Goal: Task Accomplishment & Management: Complete application form

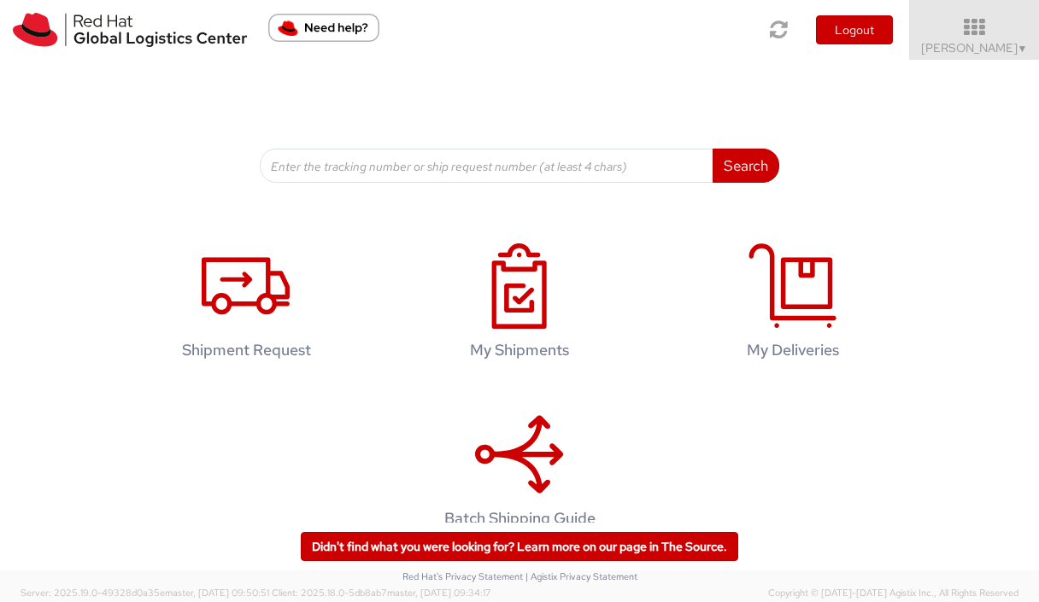
scroll to position [229, 0]
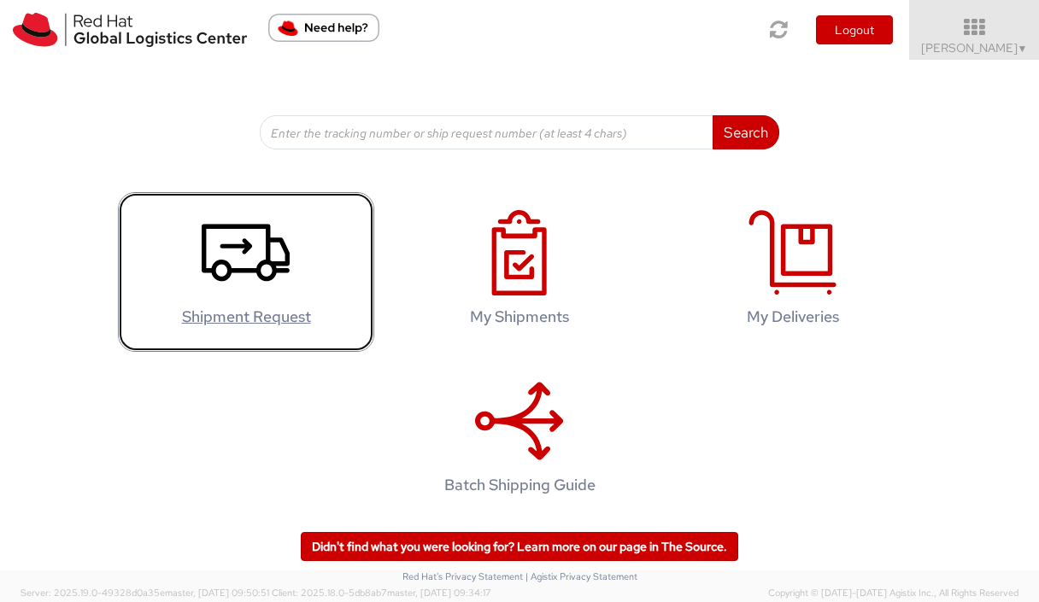
click at [260, 262] on use at bounding box center [246, 253] width 88 height 57
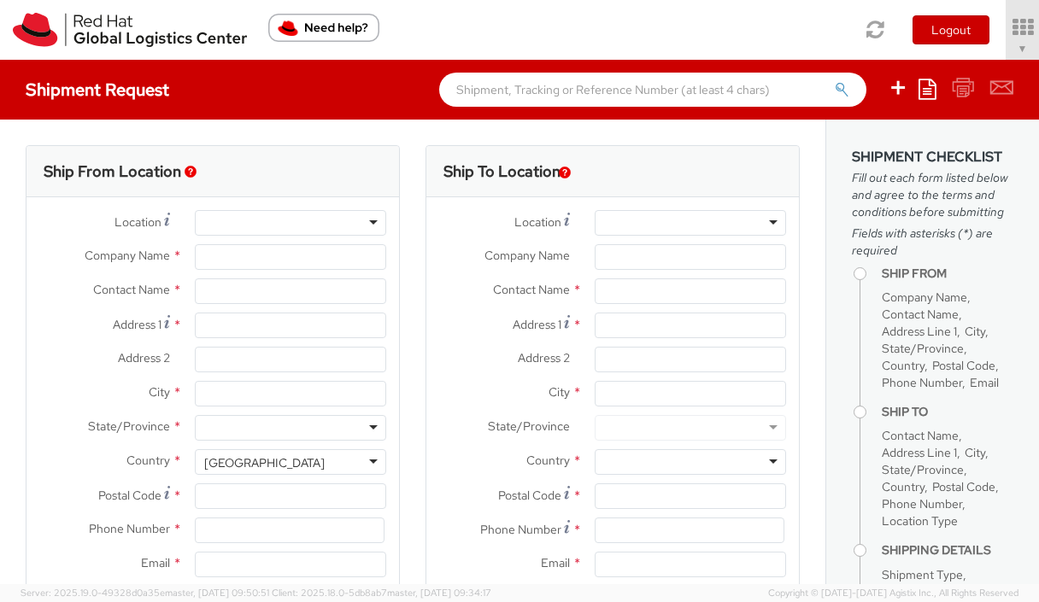
select select "512"
select select
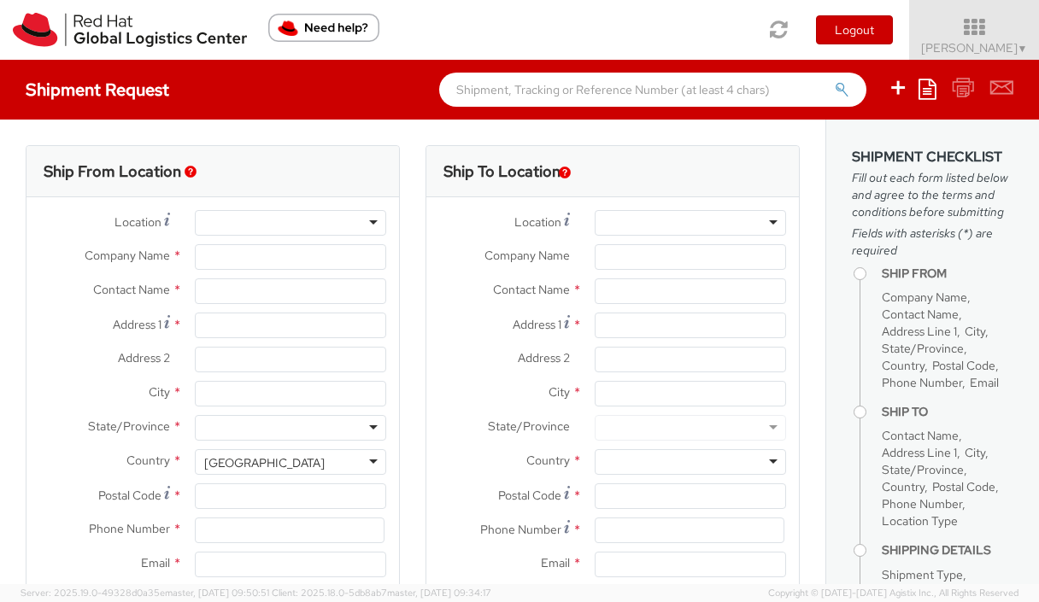
type input "Red Hat, Inc."
type input "[PERSON_NAME]"
type input "[STREET_ADDRESS]"
type input "RALEIGH"
type input "27601"
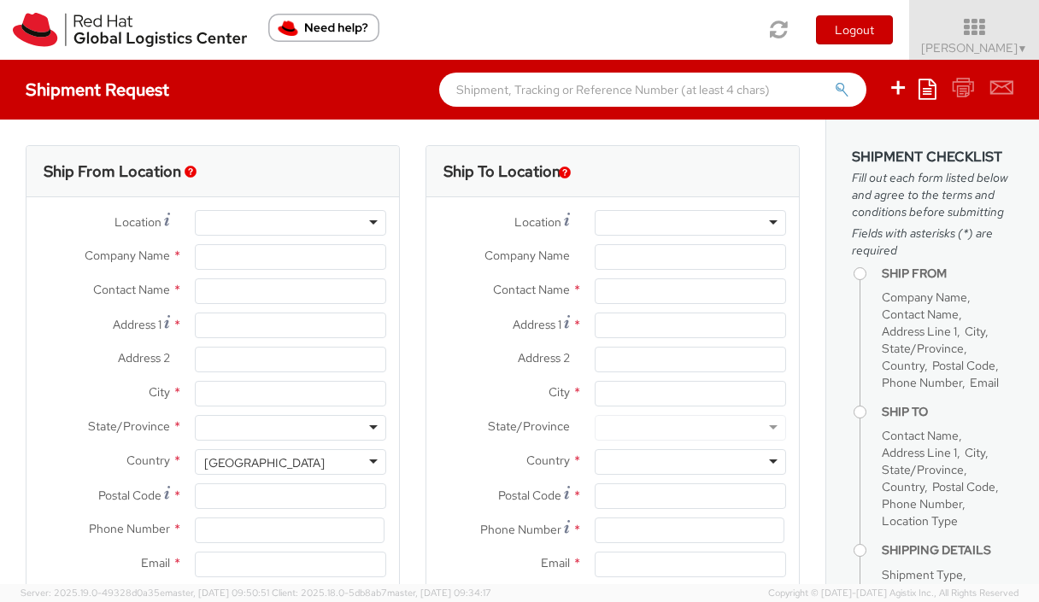
type input "19193013180"
type input "[EMAIL_ADDRESS][DOMAIN_NAME]"
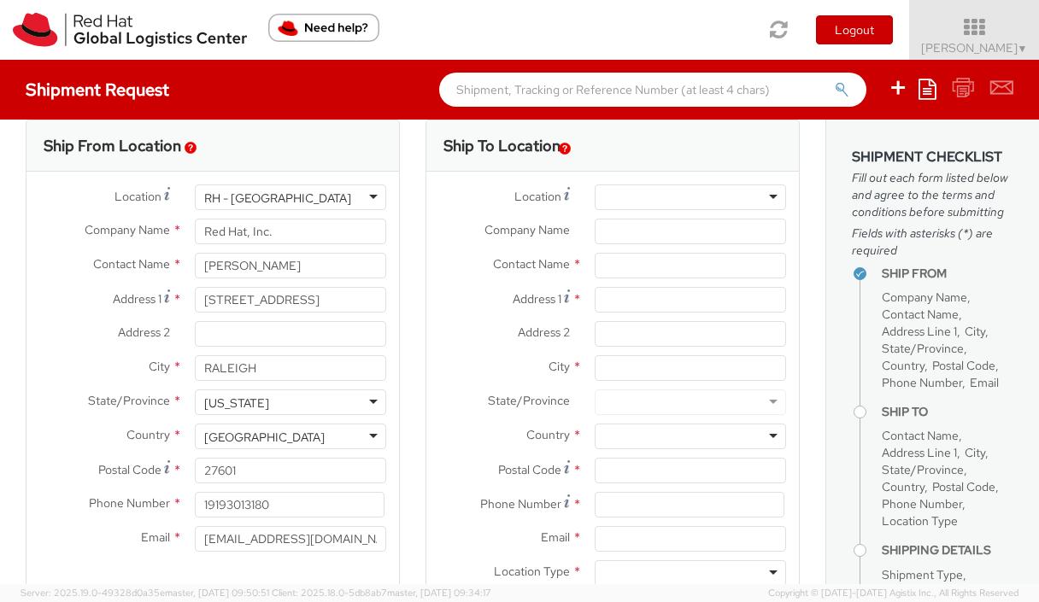
scroll to position [21, 0]
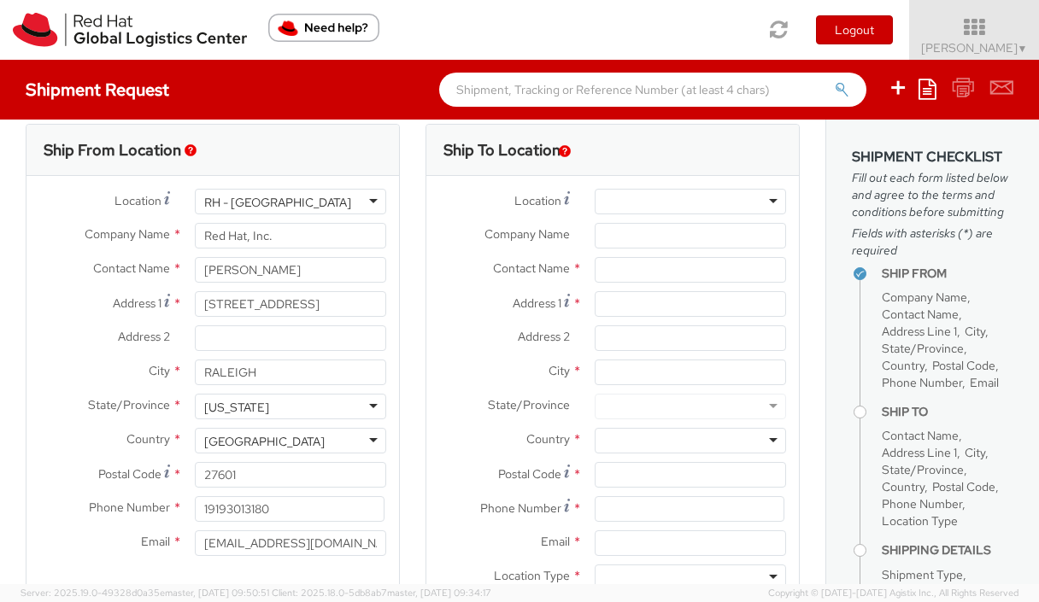
click at [609, 197] on div at bounding box center [690, 202] width 191 height 26
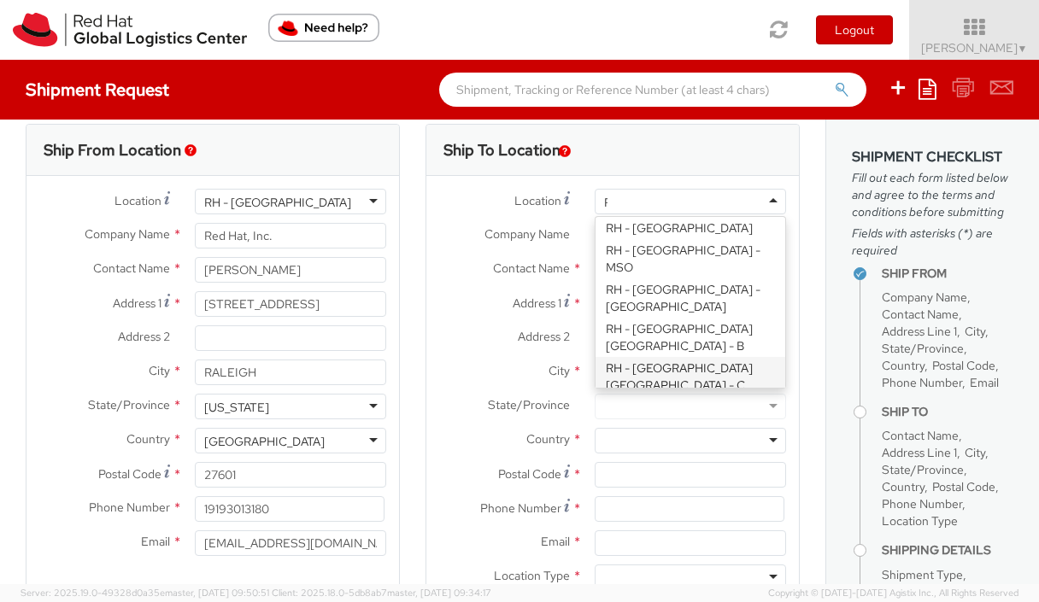
scroll to position [2901, 0]
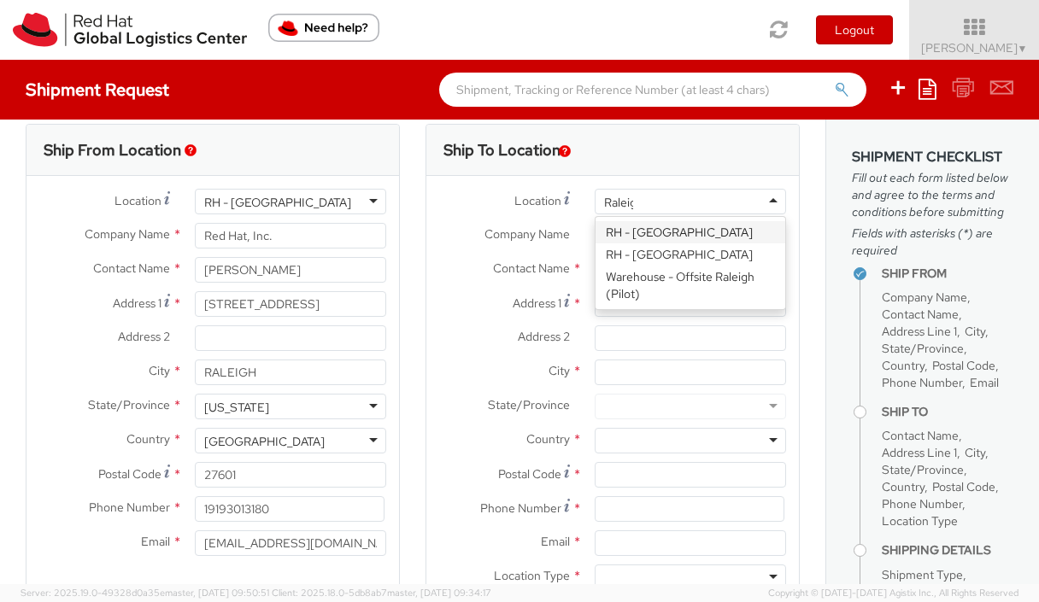
type input "[GEOGRAPHIC_DATA]"
type input "Red Hat, Inc."
type input "[STREET_ADDRESS]"
type input "RALEIGH"
type input "27601"
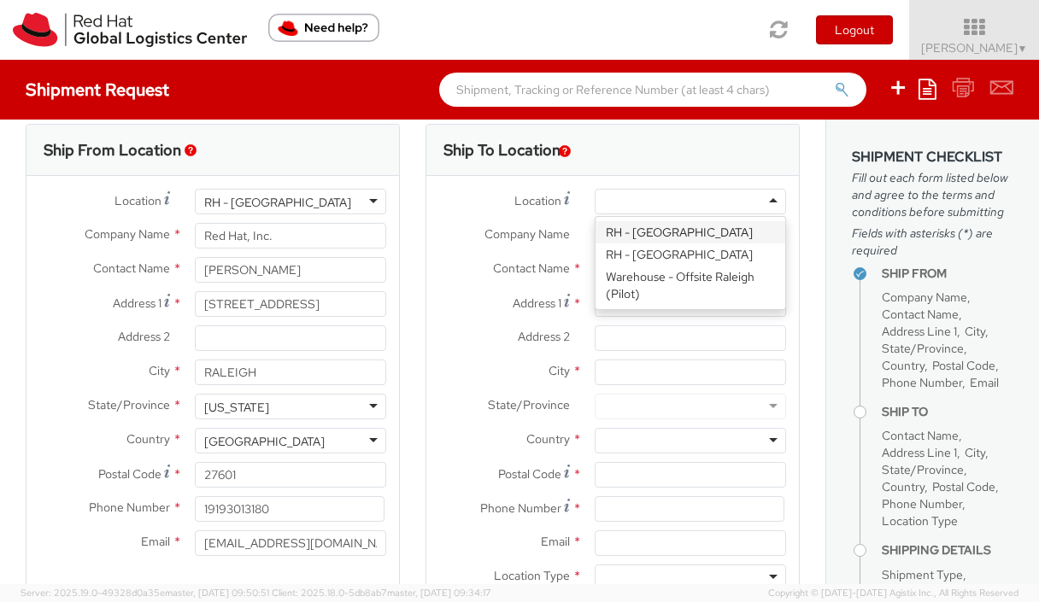
type input "[PHONE_NUMBER]"
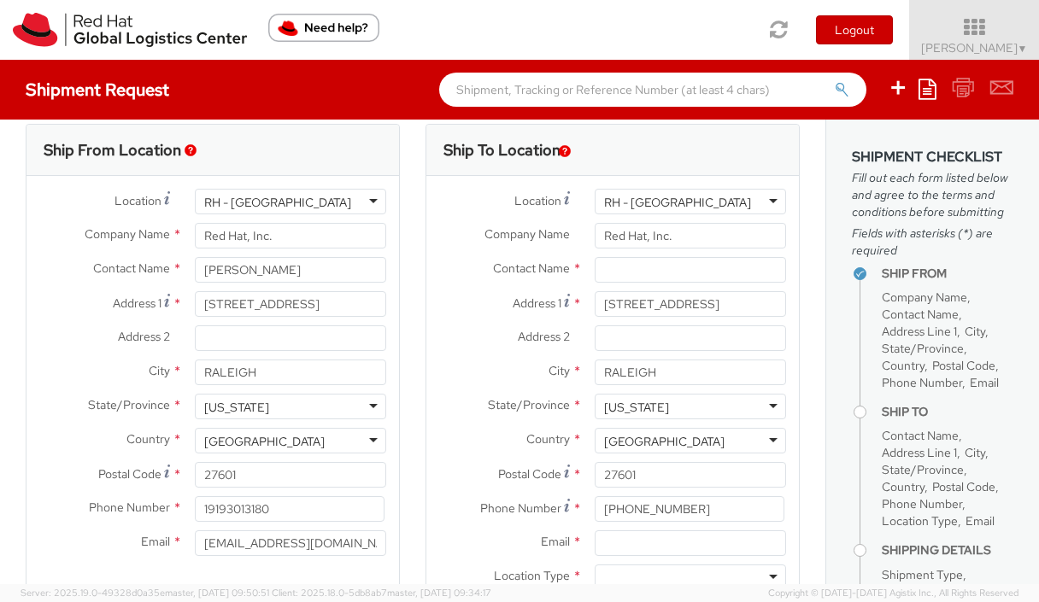
click at [309, 201] on div "RH - [GEOGRAPHIC_DATA]" at bounding box center [290, 202] width 191 height 26
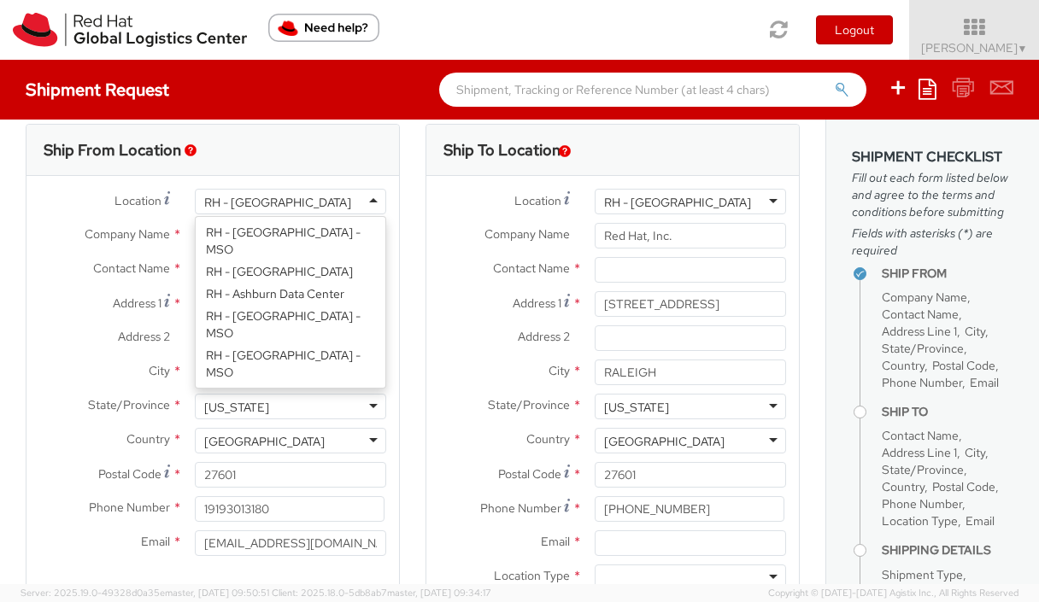
scroll to position [2392, 0]
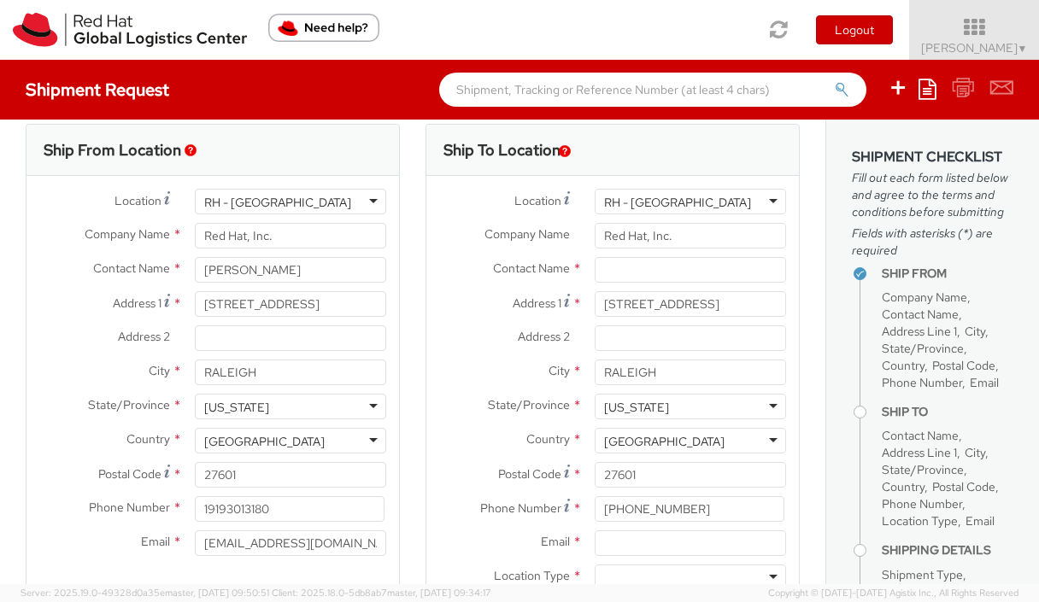
drag, startPoint x: 288, startPoint y: 202, endPoint x: 157, endPoint y: 169, distance: 134.7
click at [157, 169] on div "Ship From Location Location * [GEOGRAPHIC_DATA] - [GEOGRAPHIC_DATA] [GEOGRAPHIC…" at bounding box center [213, 368] width 374 height 489
drag, startPoint x: 268, startPoint y: 244, endPoint x: 97, endPoint y: 201, distance: 177.0
click at [97, 201] on div "Location * [GEOGRAPHIC_DATA] - [GEOGRAPHIC_DATA] [GEOGRAPHIC_DATA] - [GEOGRAPHI…" at bounding box center [212, 377] width 373 height 376
type input "Citibank"
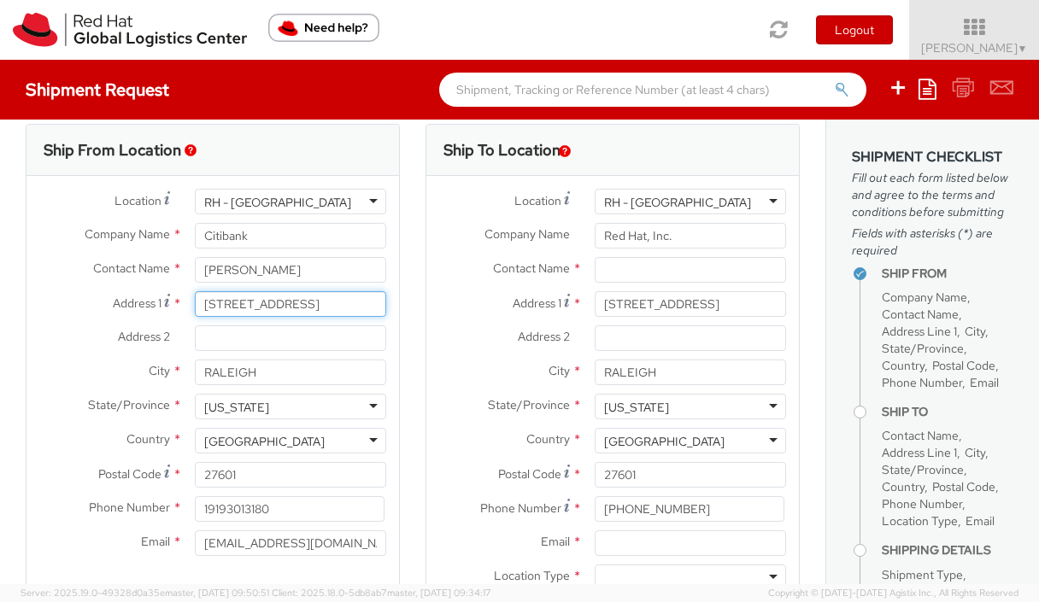
drag, startPoint x: 340, startPoint y: 308, endPoint x: 197, endPoint y: 296, distance: 143.2
click at [197, 296] on input "[STREET_ADDRESS]" at bounding box center [290, 304] width 191 height 26
paste input "5900 Hurontario"
type input "[STREET_ADDRESS]"
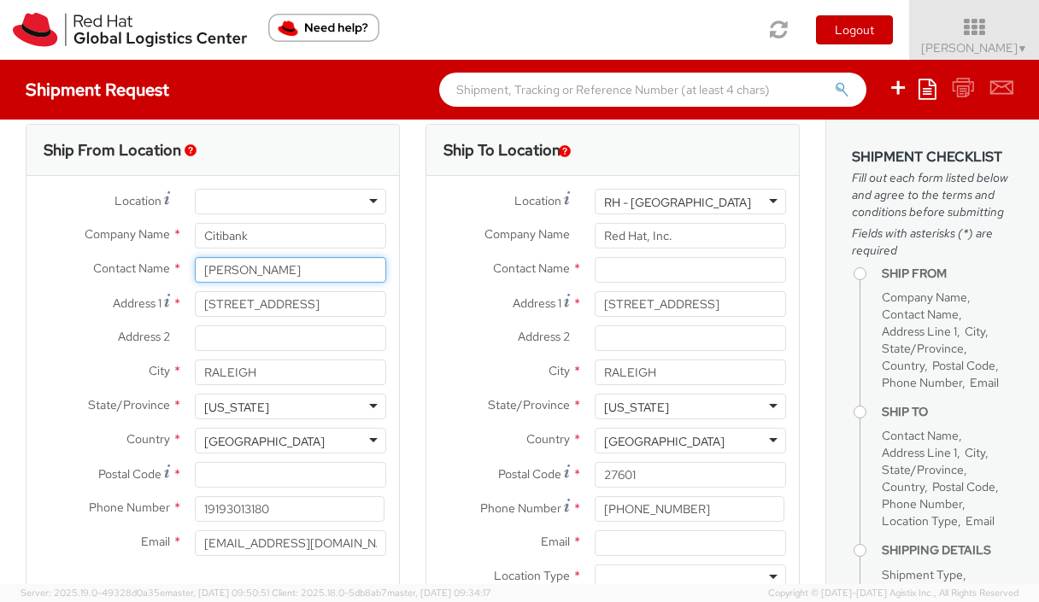
drag, startPoint x: 285, startPoint y: 271, endPoint x: 163, endPoint y: 267, distance: 122.3
click at [163, 267] on div "Contact Name * [PERSON_NAME]" at bounding box center [212, 270] width 373 height 26
paste input "[PERSON_NAME],"
type input "[PERSON_NAME]"
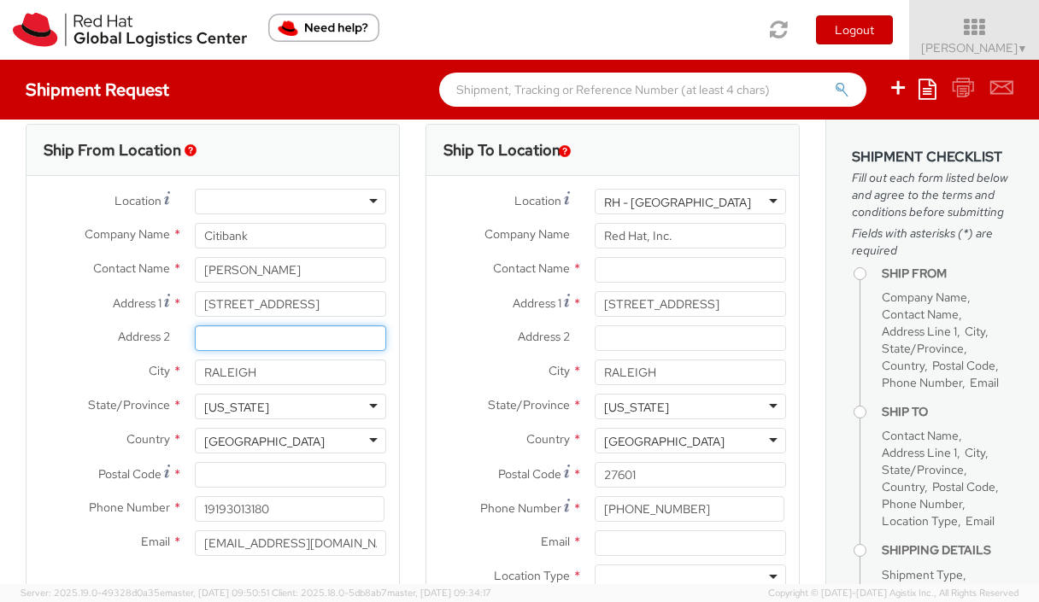
click at [310, 333] on input "Address 2 *" at bounding box center [290, 339] width 191 height 26
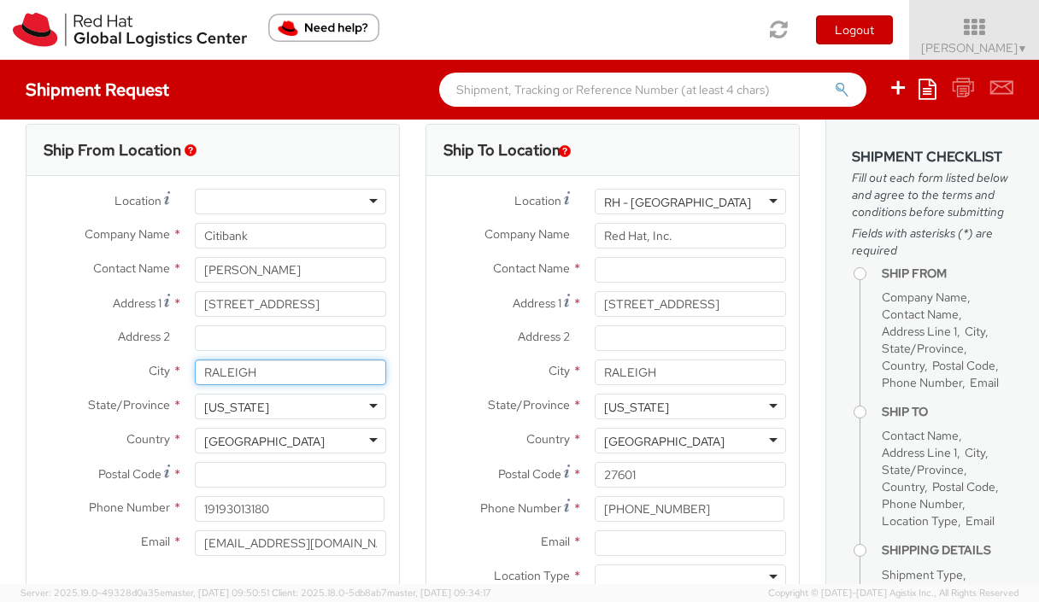
drag, startPoint x: 294, startPoint y: 370, endPoint x: 164, endPoint y: 354, distance: 130.9
click at [164, 354] on div "Location * [GEOGRAPHIC_DATA] - [GEOGRAPHIC_DATA] - [GEOGRAPHIC_DATA] [GEOGRAPHI…" at bounding box center [212, 377] width 373 height 376
paste input "[GEOGRAPHIC_DATA]"
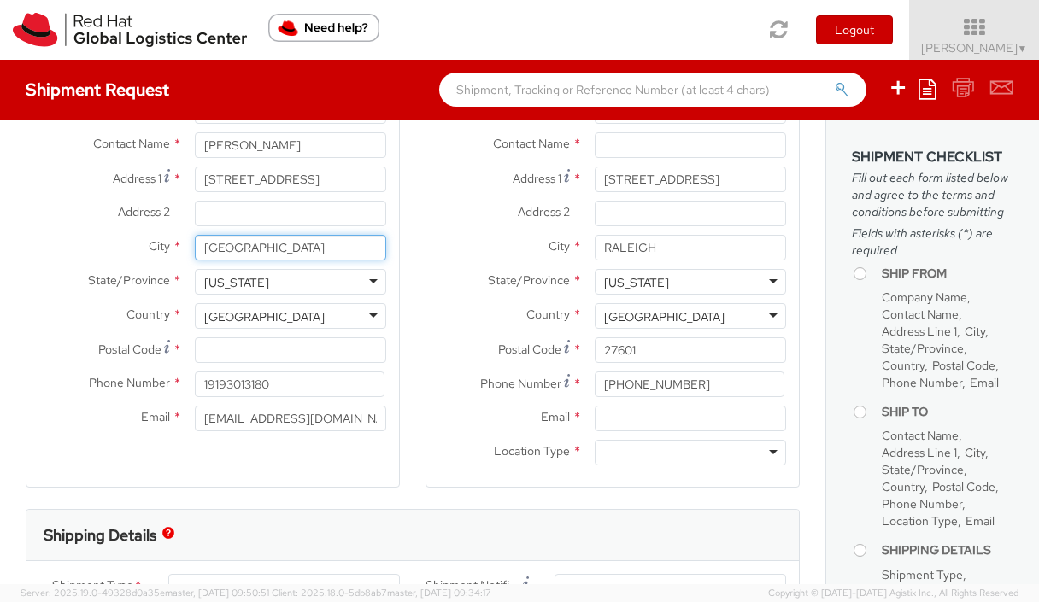
type input "[GEOGRAPHIC_DATA]"
click at [359, 328] on div "[GEOGRAPHIC_DATA]" at bounding box center [290, 316] width 191 height 26
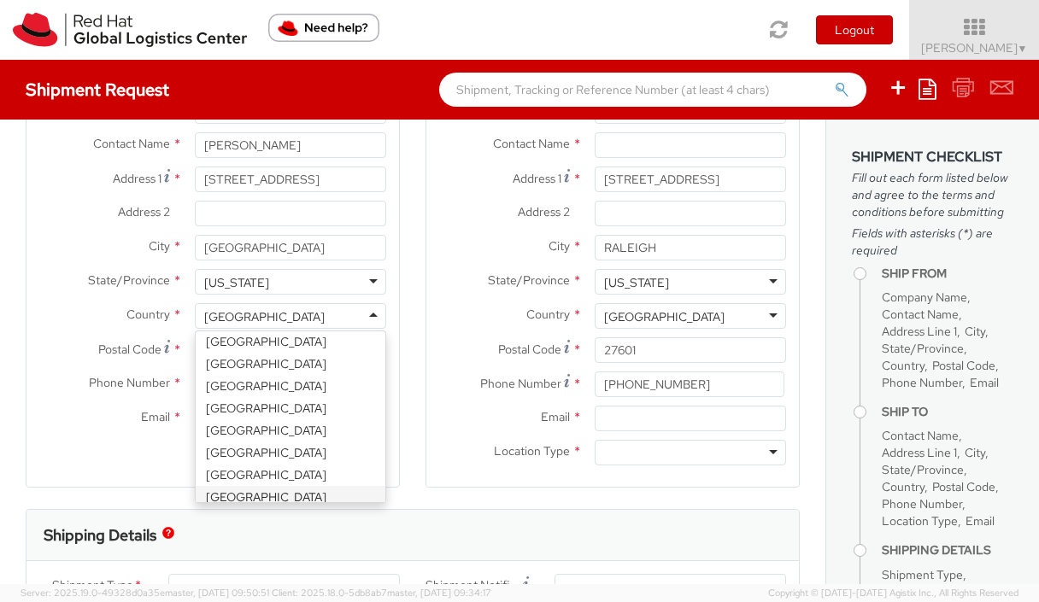
scroll to position [714, 0]
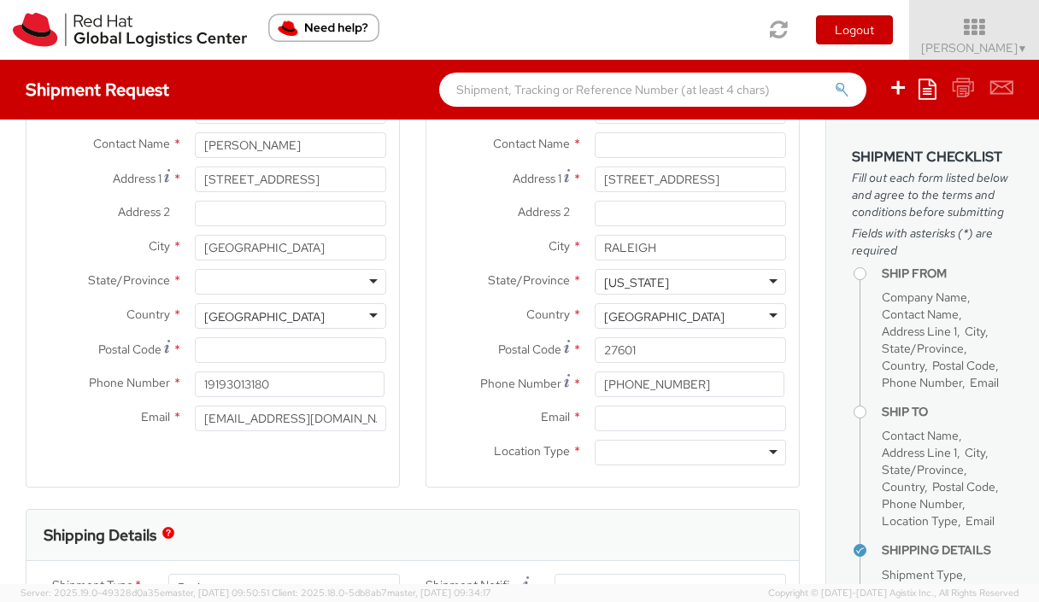
select select "CM"
select select "KGS"
click at [301, 294] on div "State/Province * [GEOGRAPHIC_DATA] [GEOGRAPHIC_DATA] [GEOGRAPHIC_DATA] [GEOGRAP…" at bounding box center [212, 286] width 373 height 34
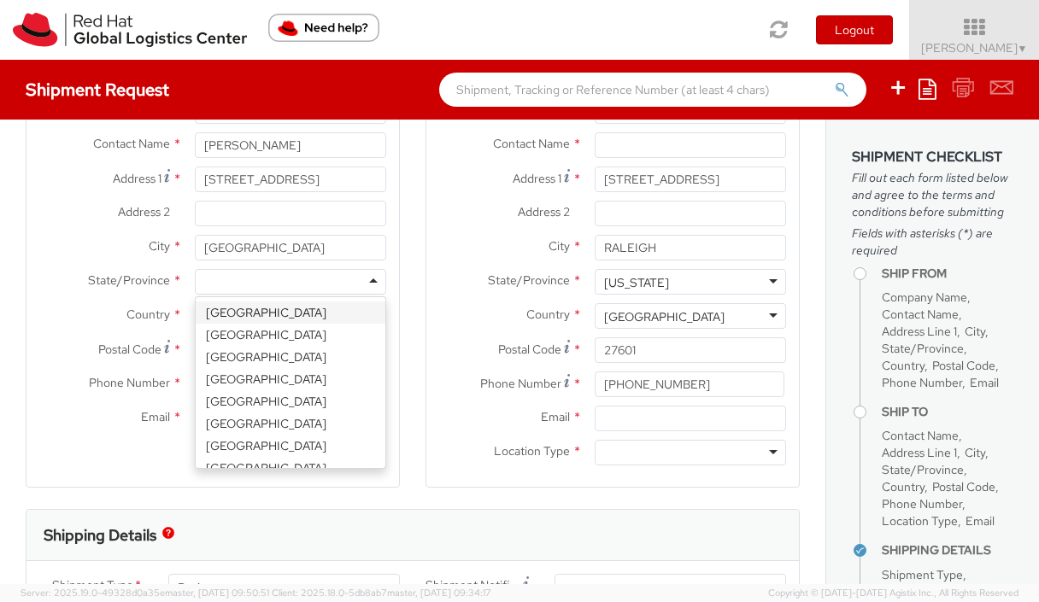
click at [301, 281] on div at bounding box center [290, 282] width 191 height 26
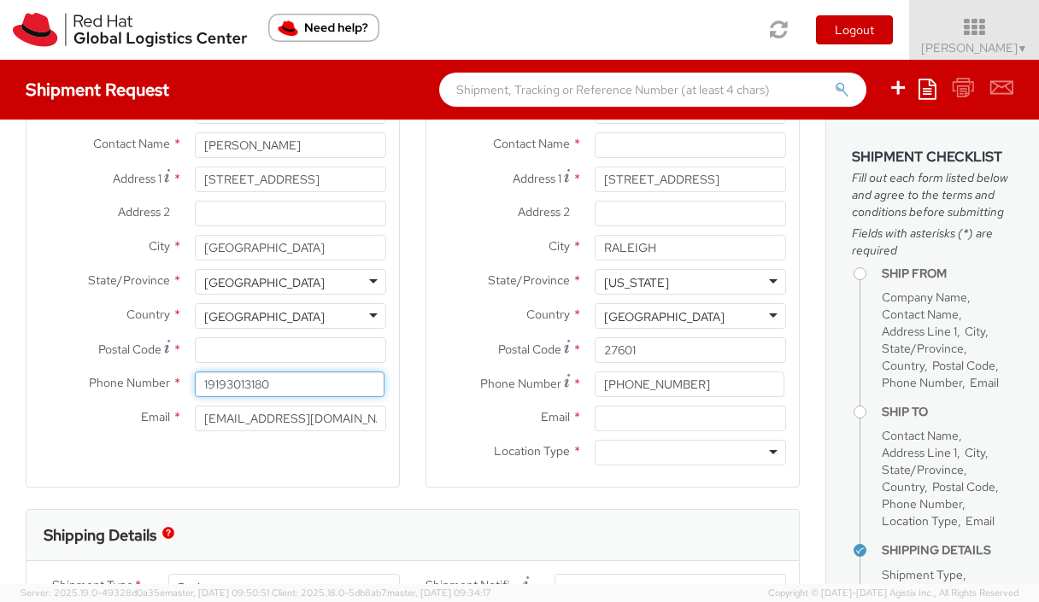
drag, startPoint x: 295, startPoint y: 377, endPoint x: 250, endPoint y: 371, distance: 44.8
click at [250, 371] on div "Location * [GEOGRAPHIC_DATA] - [GEOGRAPHIC_DATA] - [GEOGRAPHIC_DATA] [GEOGRAPHI…" at bounding box center [212, 252] width 373 height 376
paste input "[PHONE_NUMBER]"
type input "[PHONE_NUMBER]"
drag, startPoint x: 337, startPoint y: 416, endPoint x: 138, endPoint y: 406, distance: 198.5
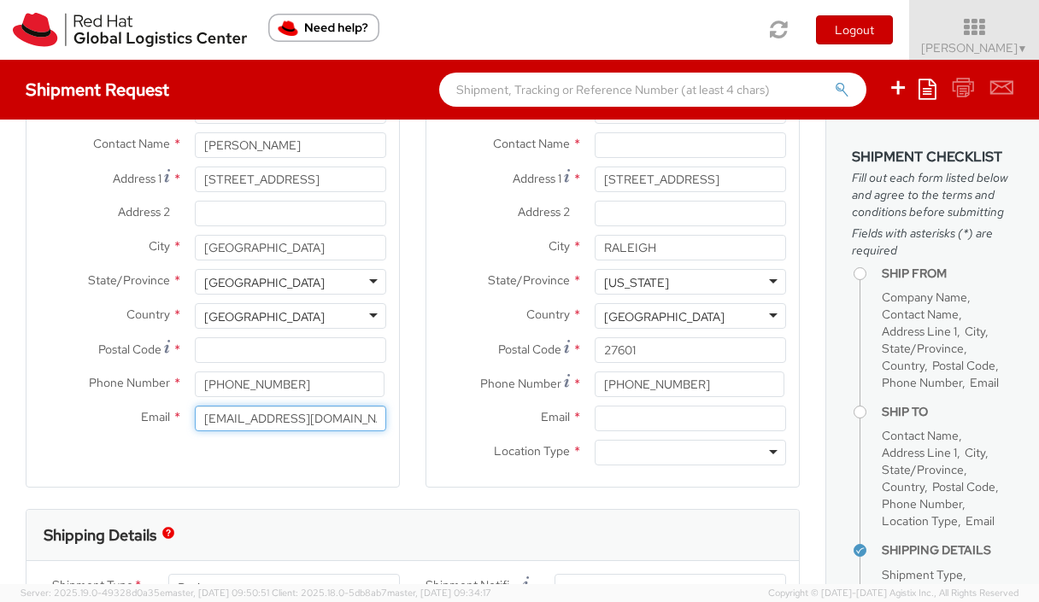
click at [138, 406] on div "Email * [EMAIL_ADDRESS][DOMAIN_NAME]" at bounding box center [212, 419] width 373 height 26
paste input "ranya.elfil@citi"
type input "[EMAIL_ADDRESS][DOMAIN_NAME]"
click at [487, 246] on label "City *" at bounding box center [504, 246] width 156 height 22
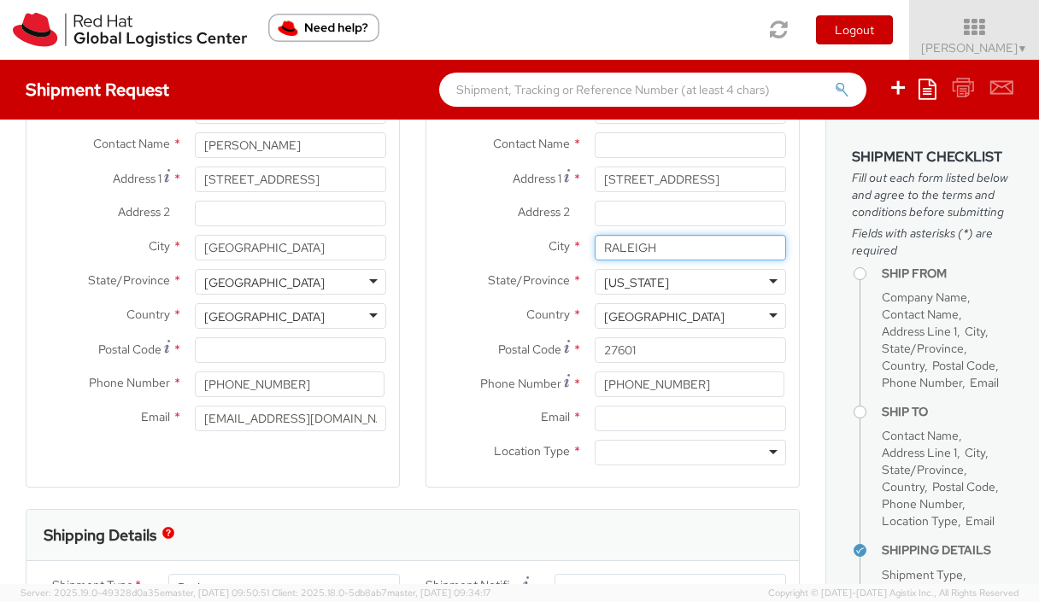
click at [595, 246] on input "RALEIGH" at bounding box center [690, 248] width 191 height 26
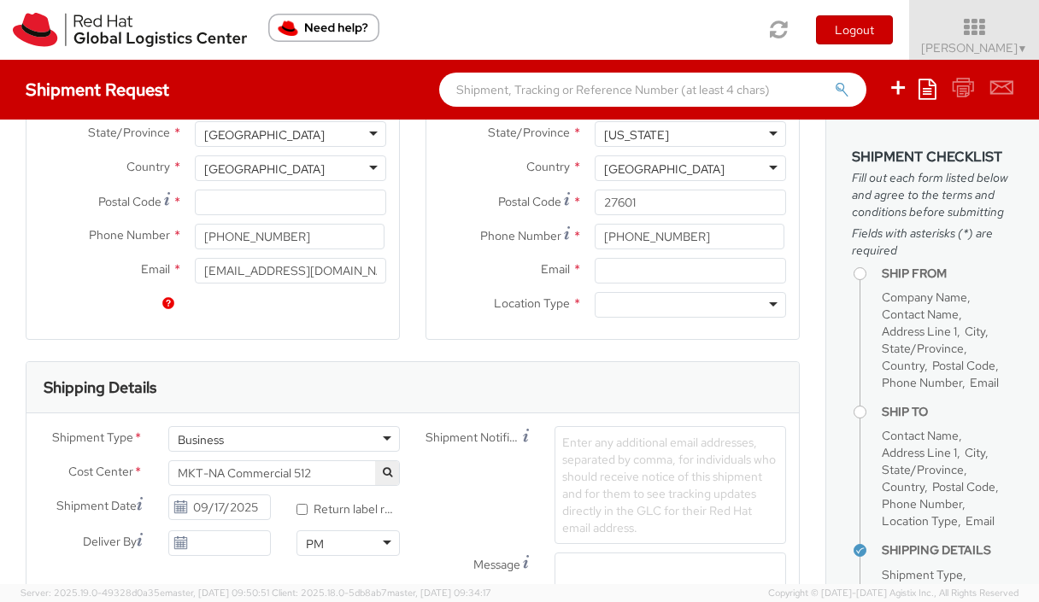
scroll to position [418, 0]
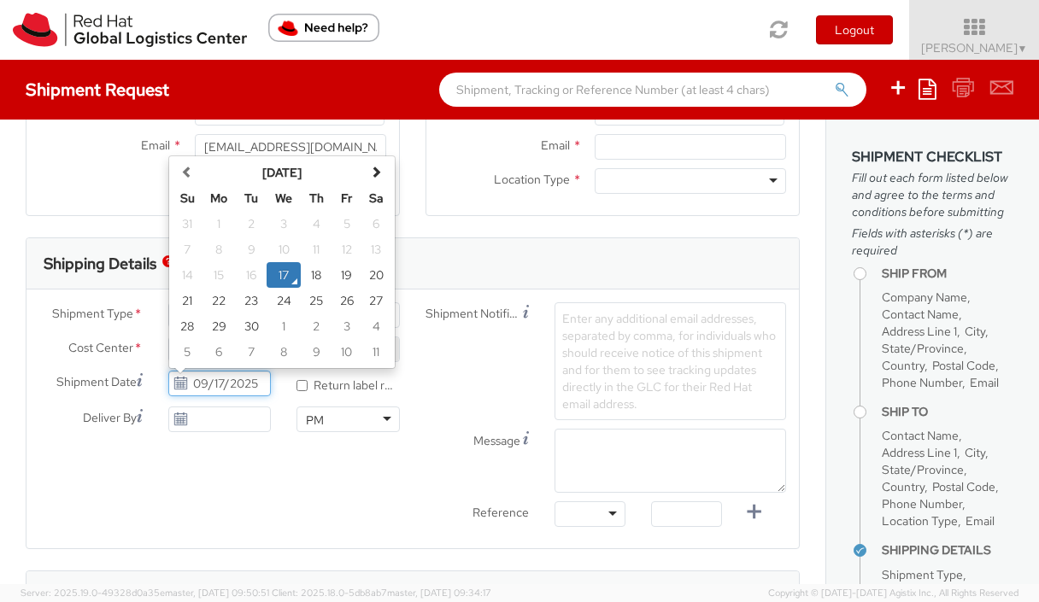
click at [253, 380] on input "09/17/2025" at bounding box center [219, 384] width 103 height 26
click at [319, 275] on td "18" at bounding box center [316, 275] width 31 height 26
type input "[DATE]"
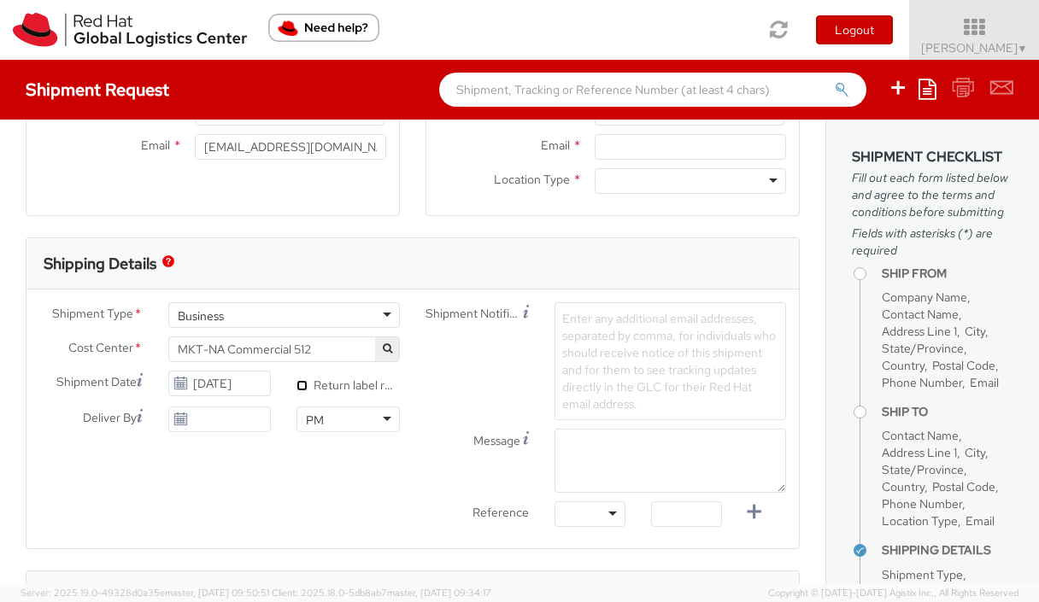
click at [299, 382] on input "* Return label required" at bounding box center [302, 385] width 11 height 11
checkbox input "true"
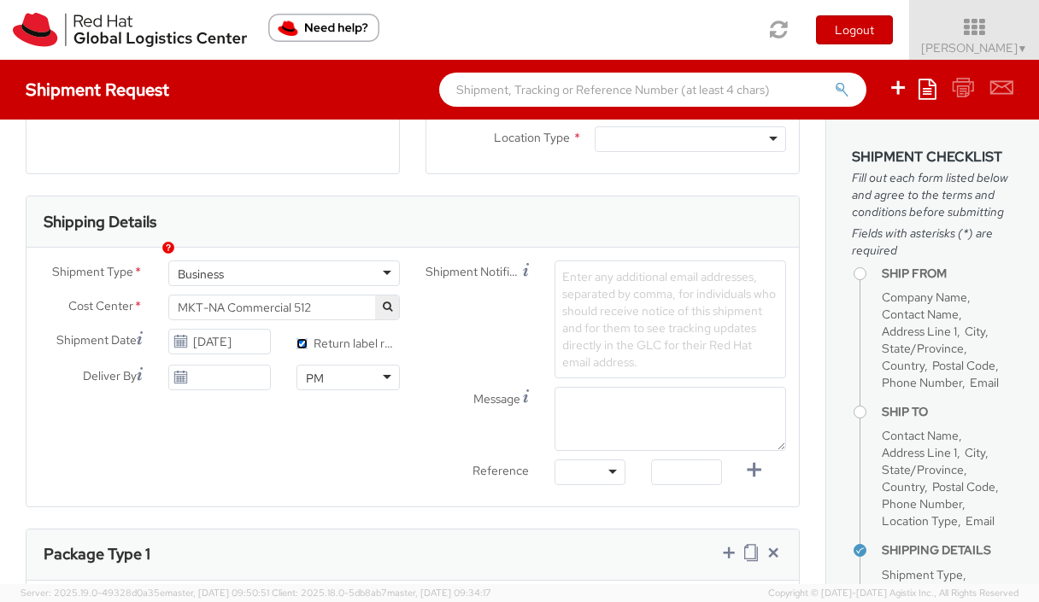
scroll to position [520, 0]
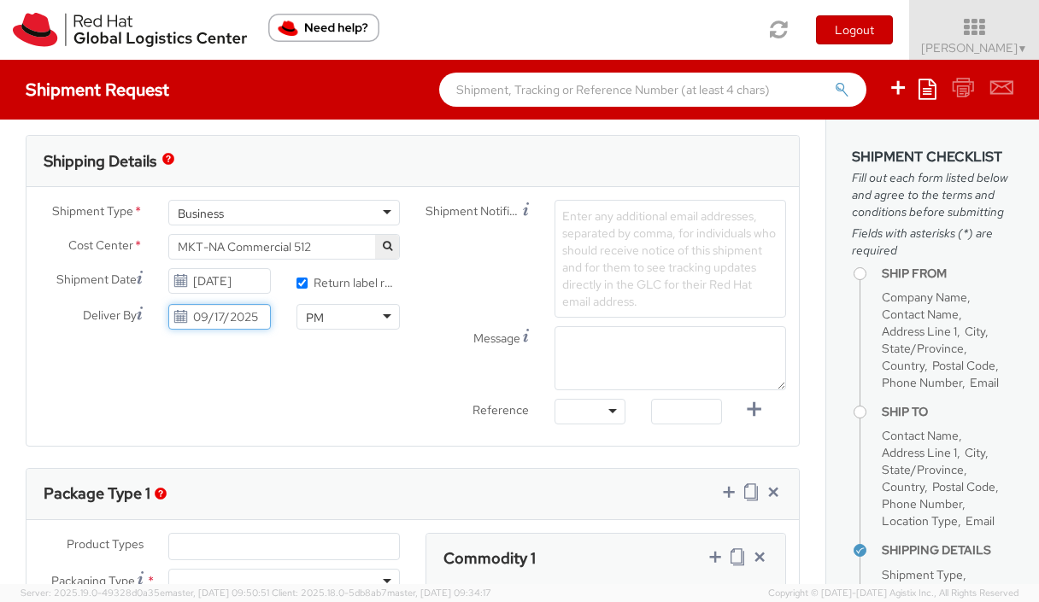
click at [219, 321] on input "09/17/2025" at bounding box center [219, 317] width 103 height 26
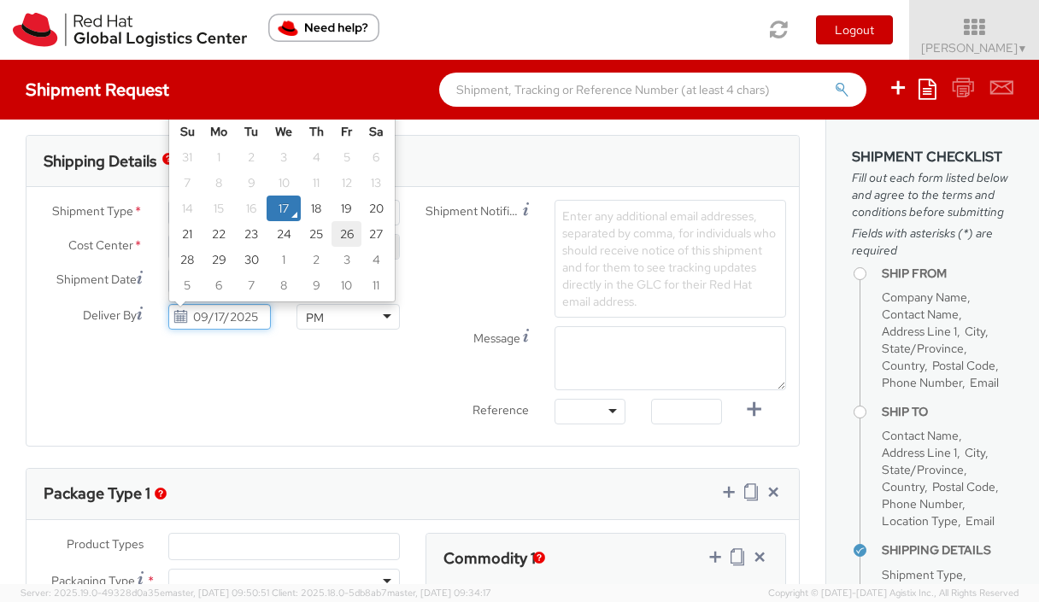
click at [338, 232] on td "26" at bounding box center [347, 234] width 30 height 26
type input "[DATE]"
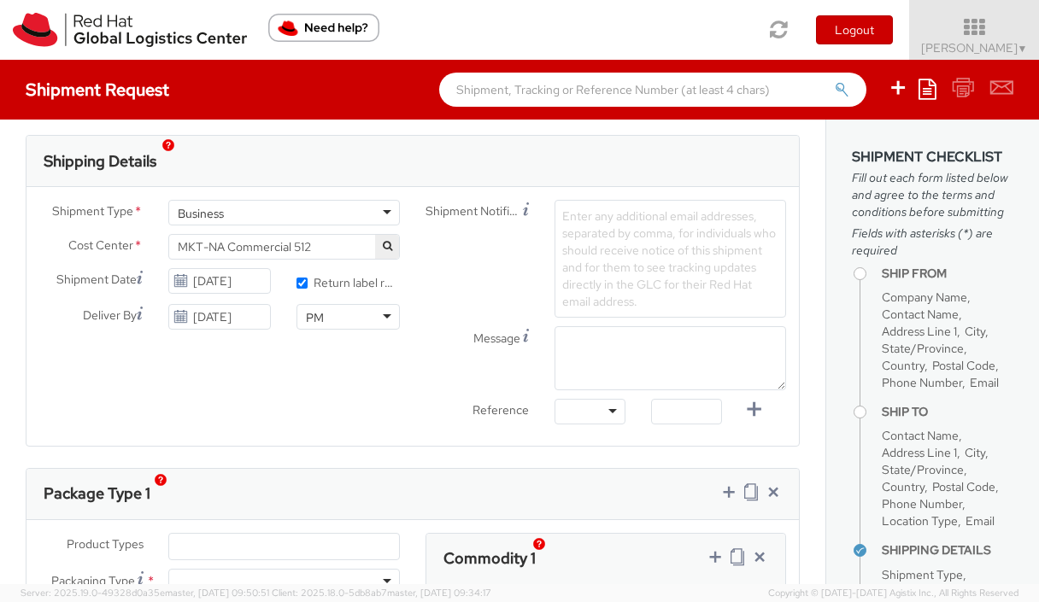
scroll to position [581, 0]
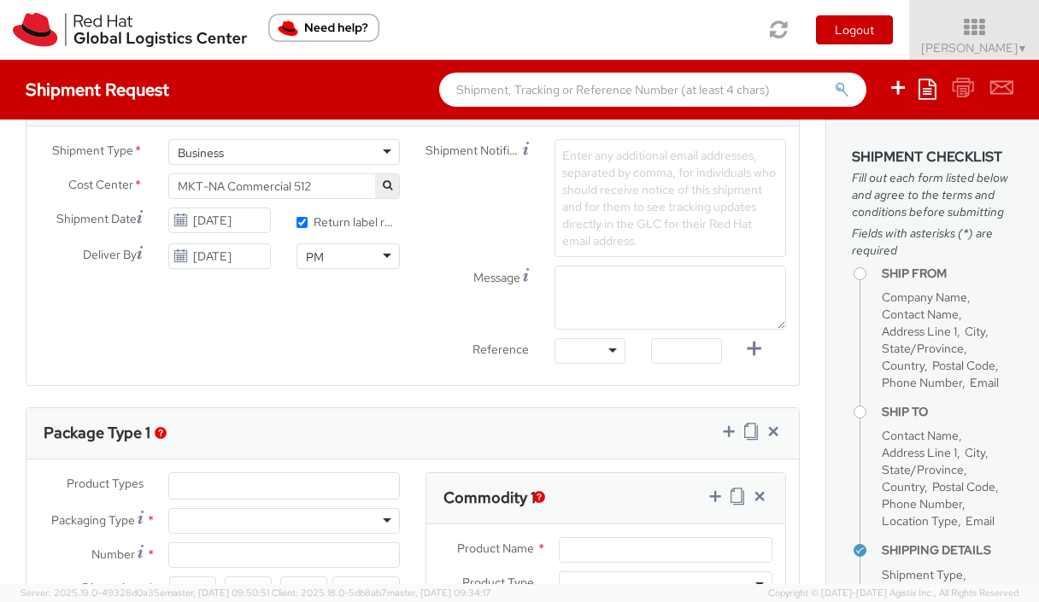
click at [636, 195] on span "Enter any additional email addresses, separated by comma, for individuals who s…" at bounding box center [669, 198] width 214 height 101
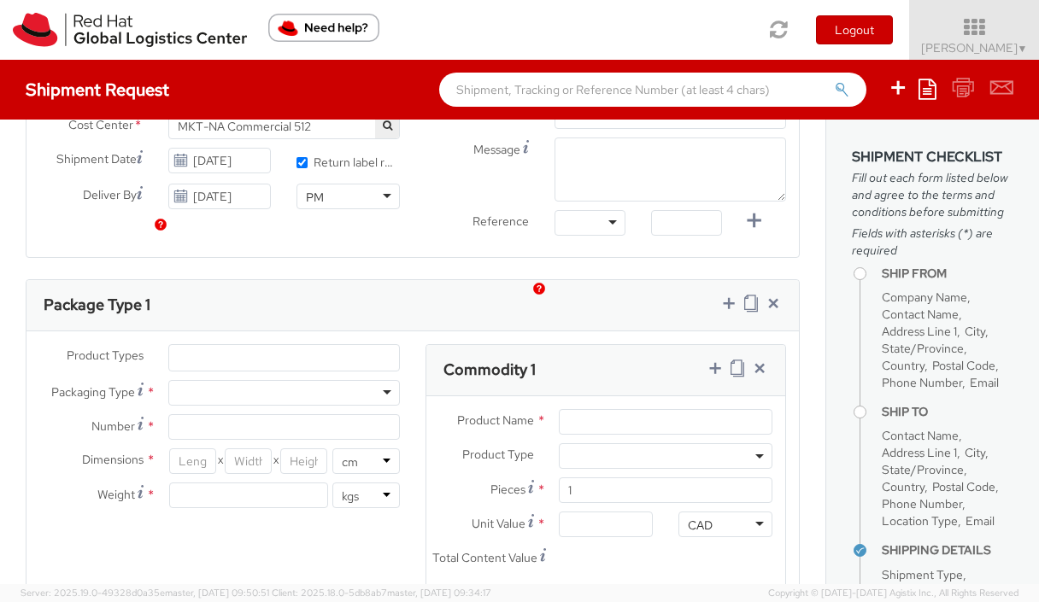
scroll to position [755, 0]
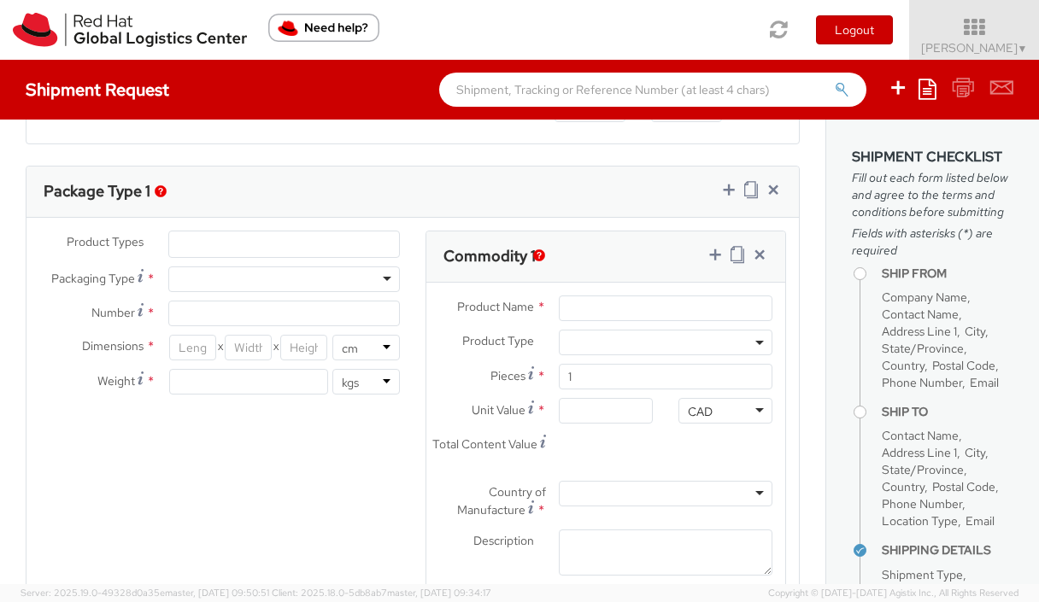
type input "This is a return label request for a tablecloth and banner in [GEOGRAPHIC_DATA]"
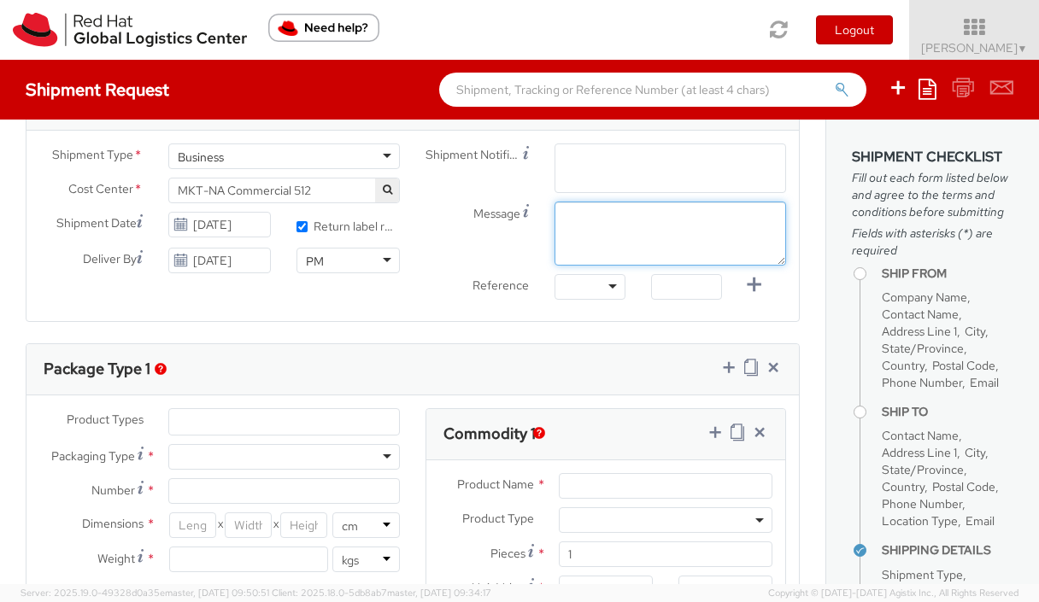
click at [591, 232] on div "Shipment Notification Enter any additional email addresses, separated by comma,…" at bounding box center [606, 226] width 386 height 165
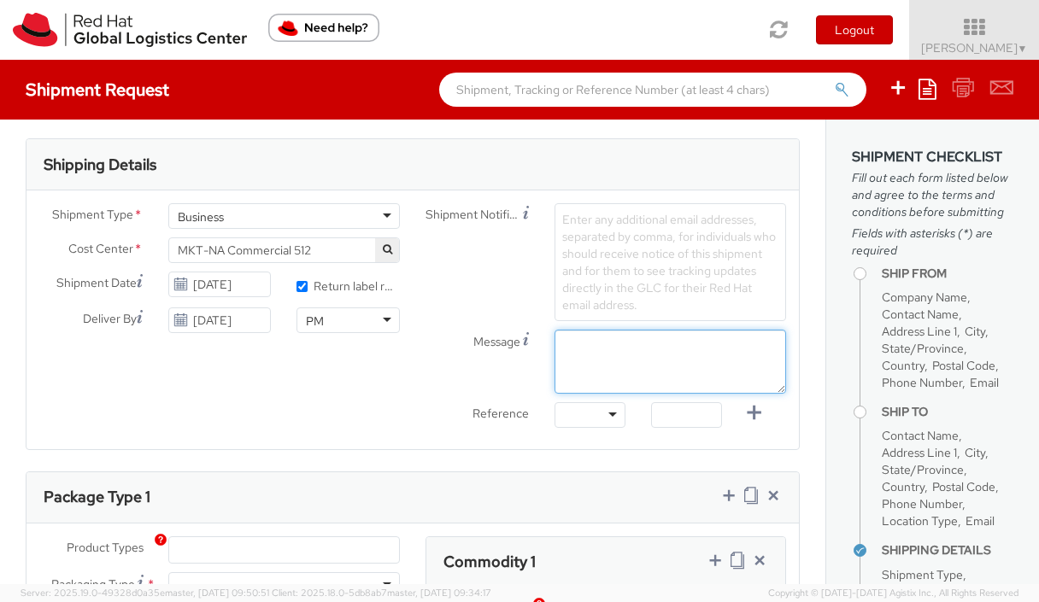
scroll to position [437, 0]
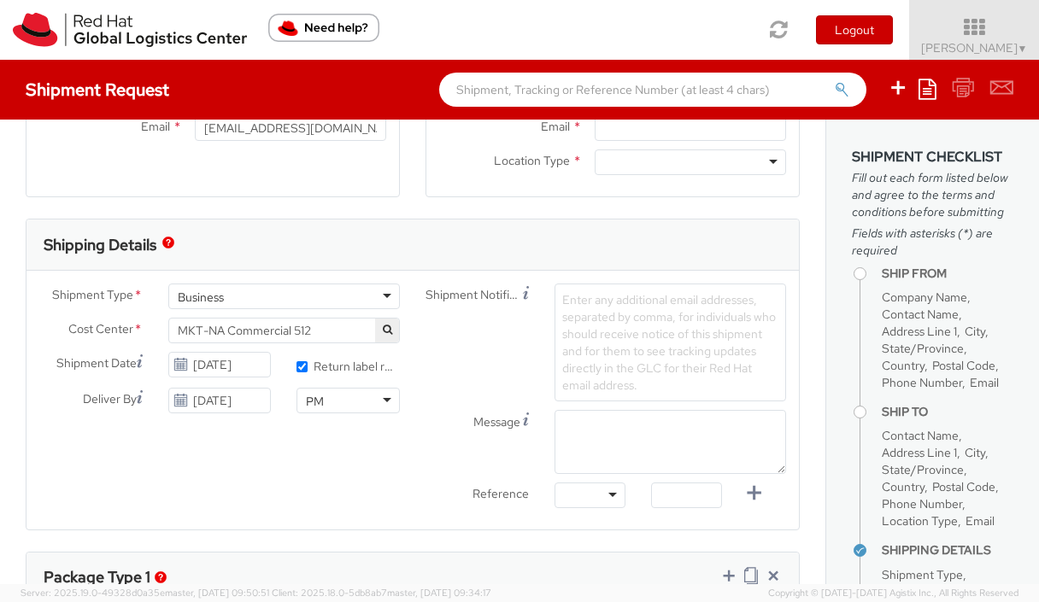
click at [620, 366] on span "Enter any additional email addresses, separated by comma, for individuals who s…" at bounding box center [669, 342] width 214 height 101
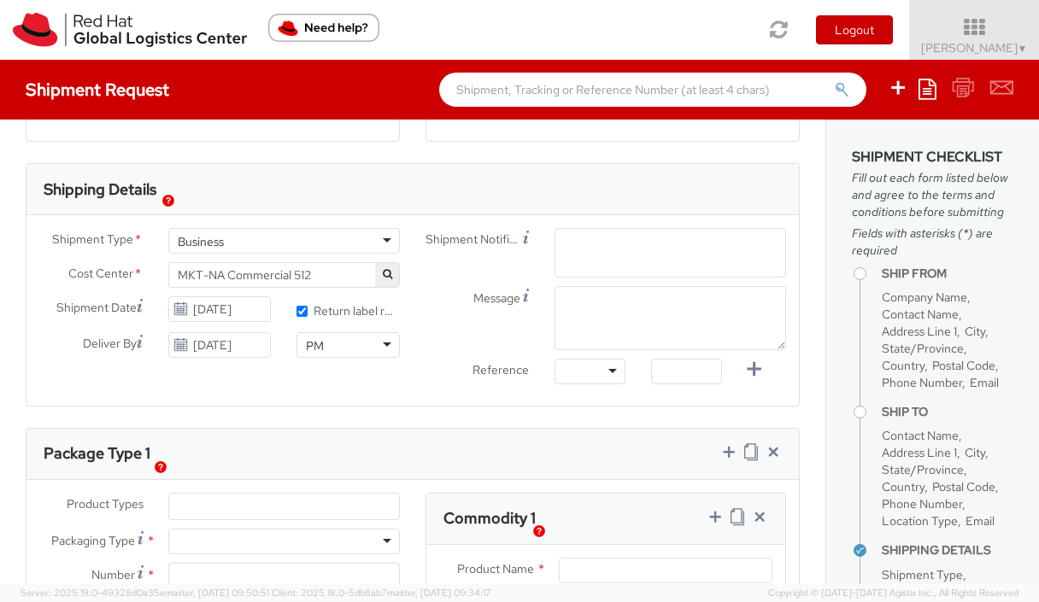
scroll to position [505, 0]
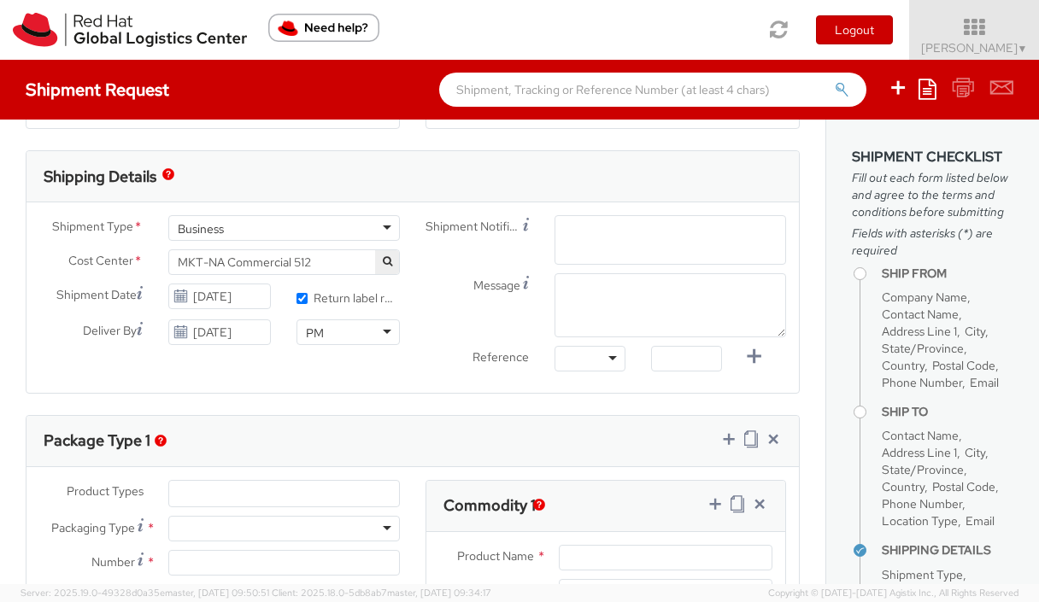
type input "T"
type input "Return label request"
click at [586, 295] on textarea "Message" at bounding box center [671, 305] width 232 height 64
paste textarea "Fabric material printing with 3" pockets on top and bottom and one set adjustab…"
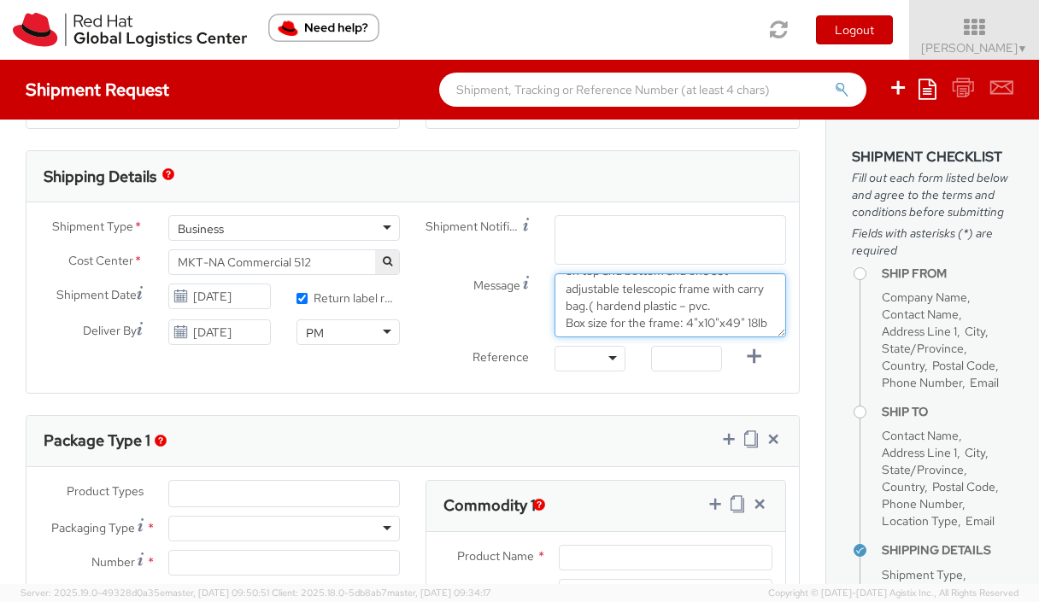
scroll to position [0, 0]
click at [557, 288] on textarea "Fabric material printing with 3" pockets on top and bottom and one set adjustab…" at bounding box center [671, 305] width 232 height 64
click at [618, 286] on textarea "Return lable request. Dimenions for banner: Fabric material printing with 3" po…" at bounding box center [671, 305] width 232 height 64
click at [716, 297] on textarea "Return label request. Dimenions for banner: Fabric material printing with 3" po…" at bounding box center [671, 305] width 232 height 64
click at [709, 293] on textarea "Return label request. Dimenions for banner: Fabric material printing with 3" po…" at bounding box center [671, 305] width 232 height 64
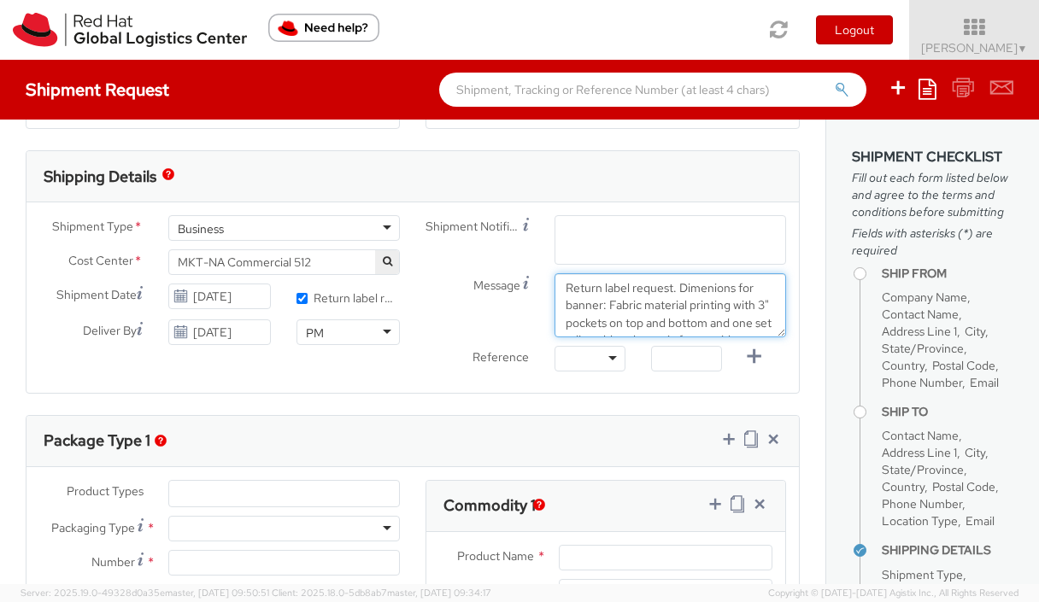
click at [0, 0] on lt-span "Dimen s ions" at bounding box center [0, 0] width 0 height 0
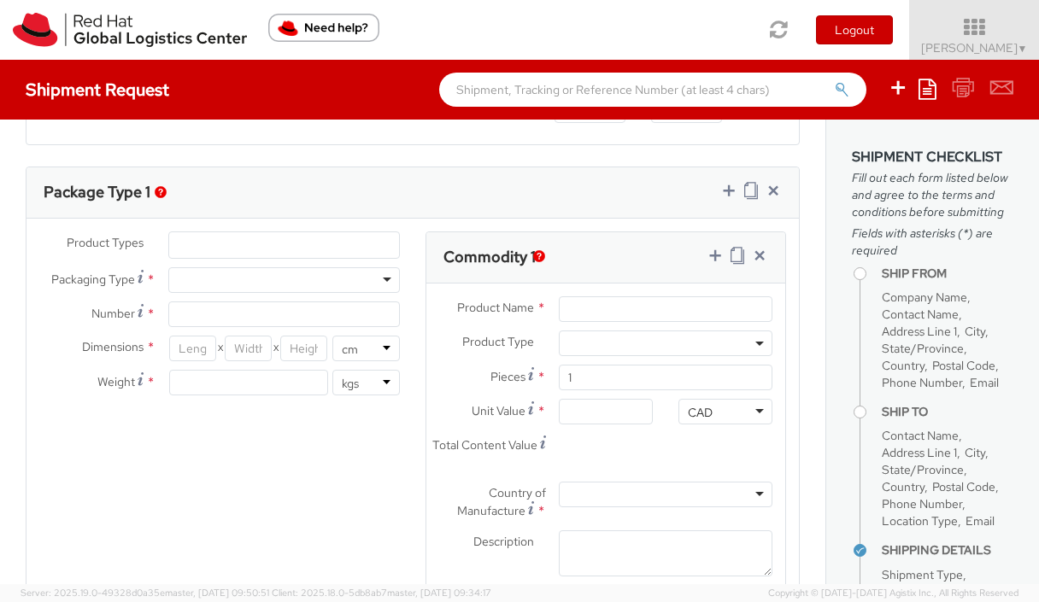
scroll to position [813, 0]
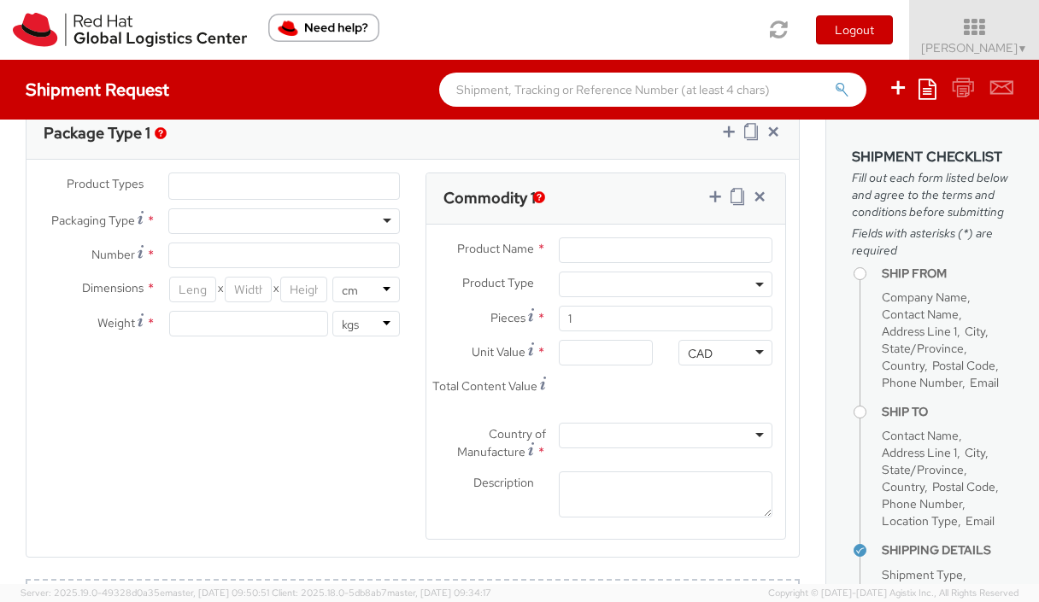
type textarea "Return label request. Dimensions for banner: Fabric material printing with 3" p…"
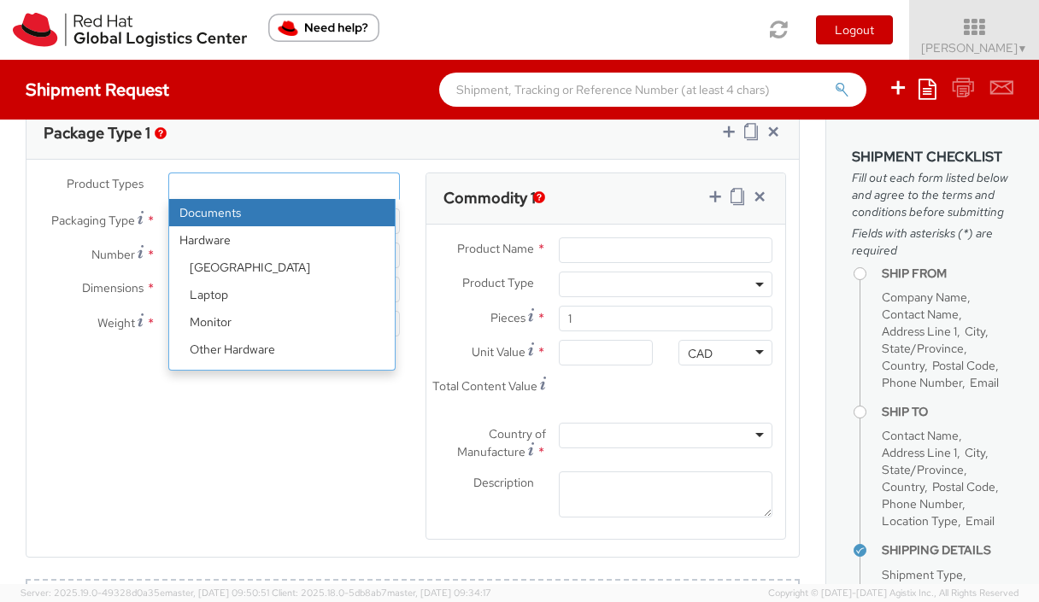
click at [348, 191] on ul at bounding box center [284, 186] width 230 height 26
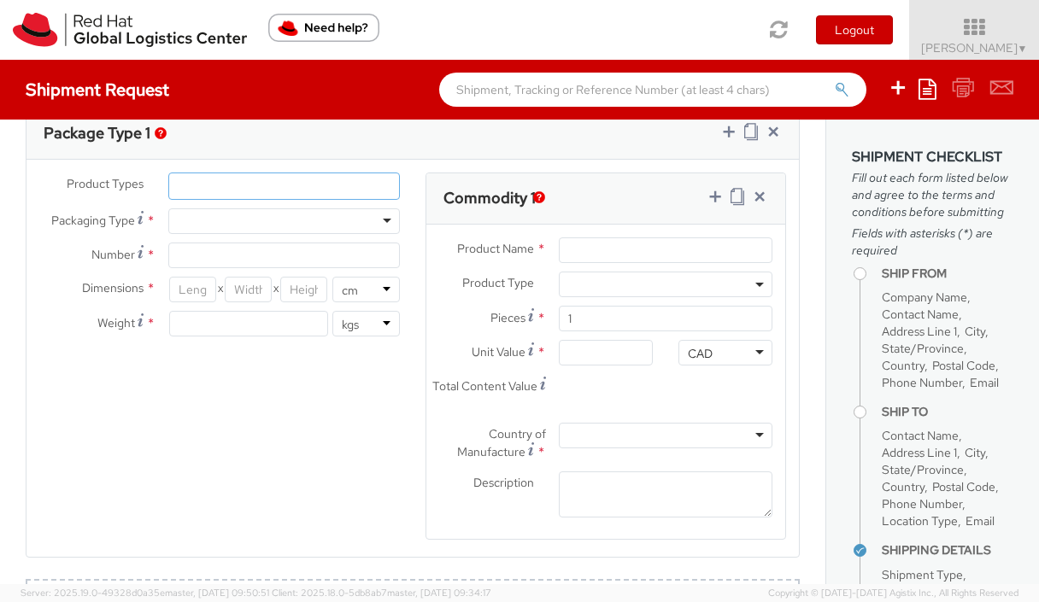
click at [320, 179] on ul at bounding box center [284, 186] width 230 height 26
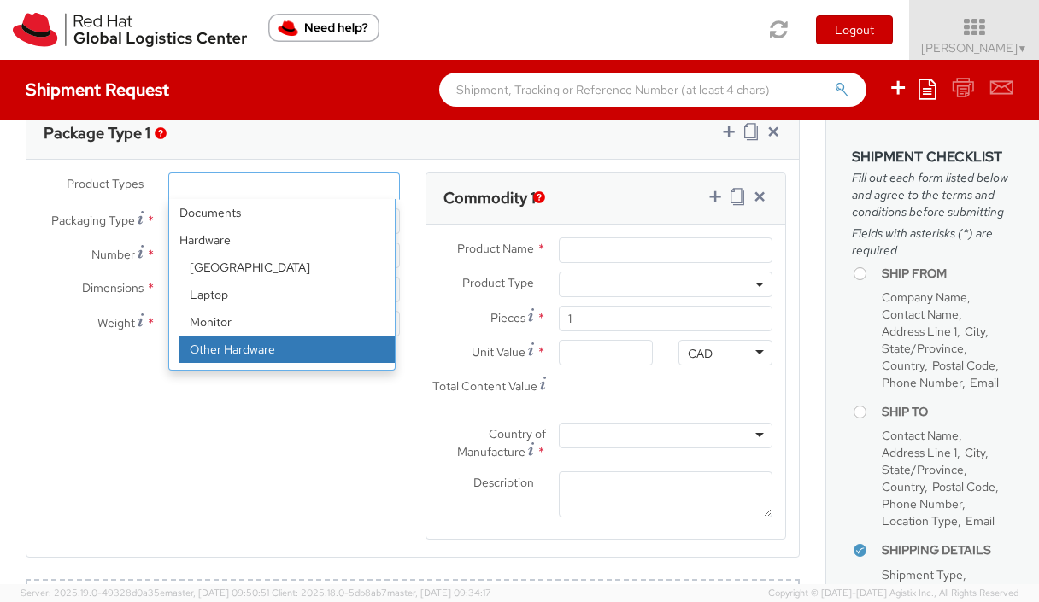
select select "HARD_OTHER"
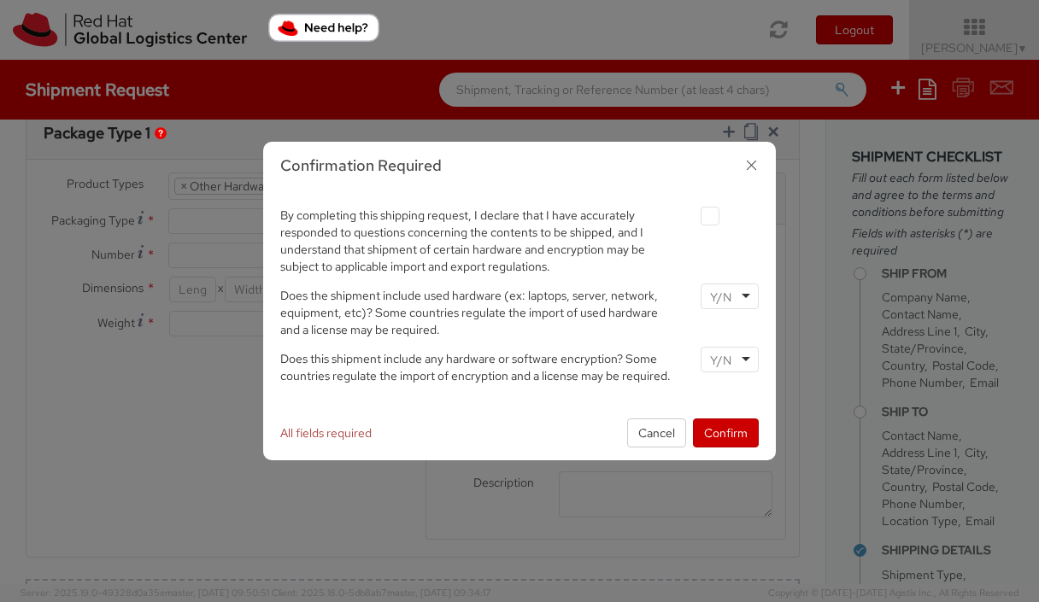
click at [765, 165] on div "Confirmation Required" at bounding box center [519, 166] width 513 height 49
click at [751, 160] on icon "button" at bounding box center [751, 165] width 25 height 25
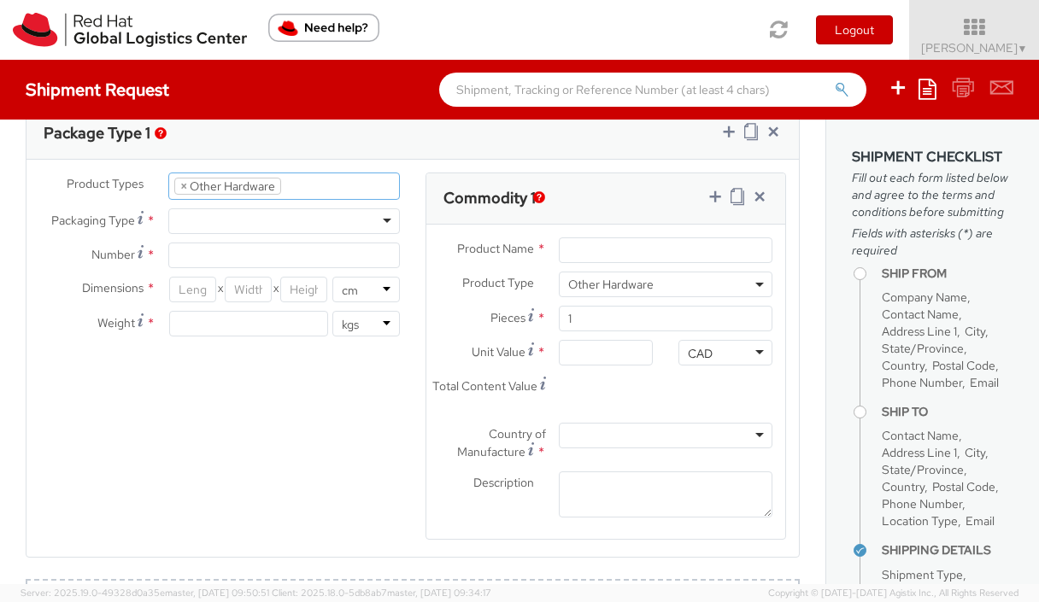
click at [175, 190] on li "× Other Hardware" at bounding box center [227, 186] width 107 height 17
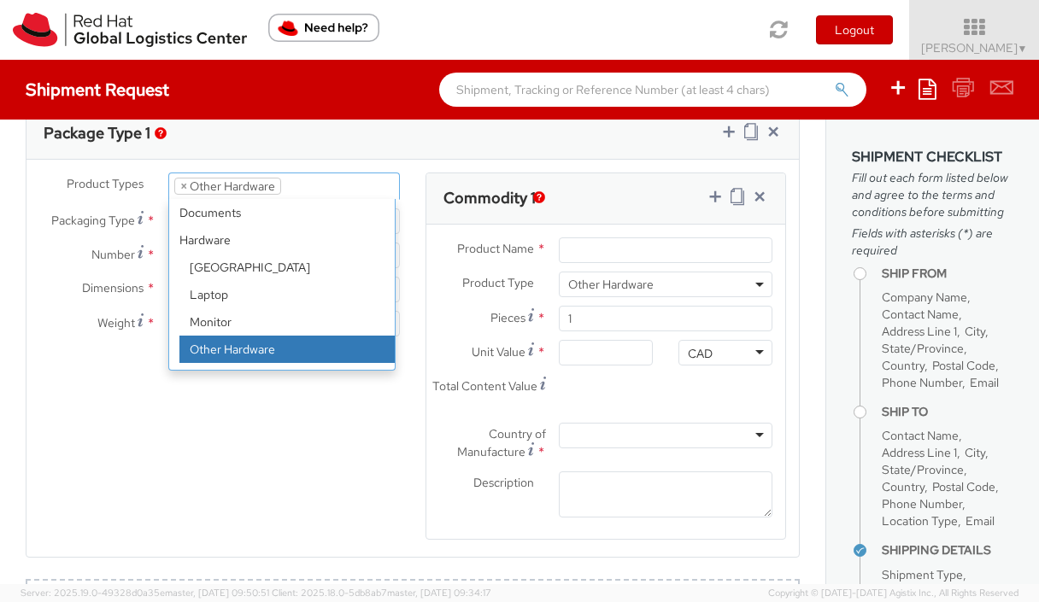
click at [253, 192] on li "× Other Hardware" at bounding box center [227, 186] width 107 height 17
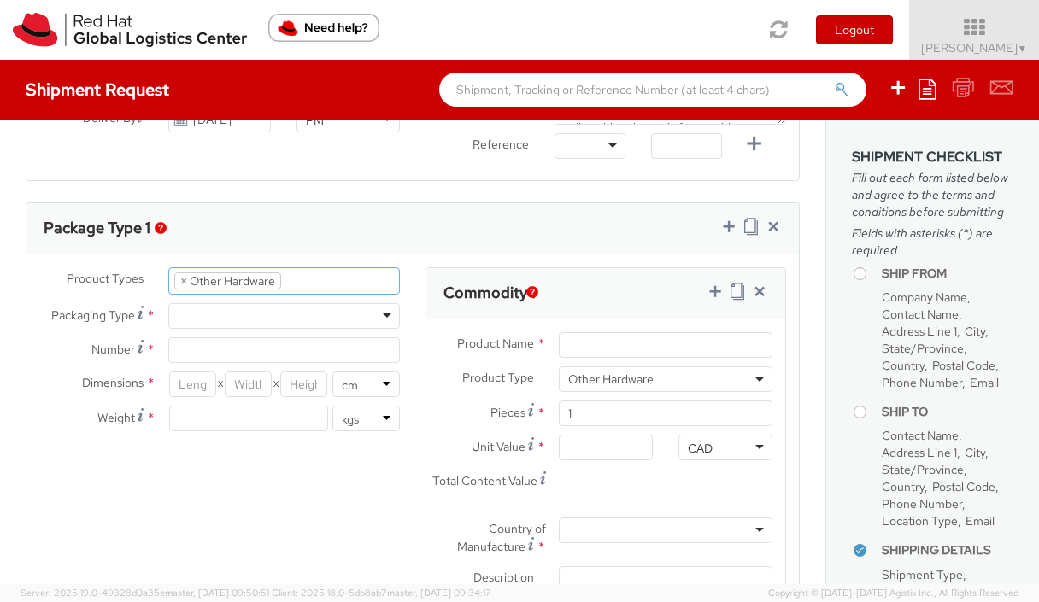
click at [306, 281] on ul "× Other Hardware" at bounding box center [284, 281] width 230 height 26
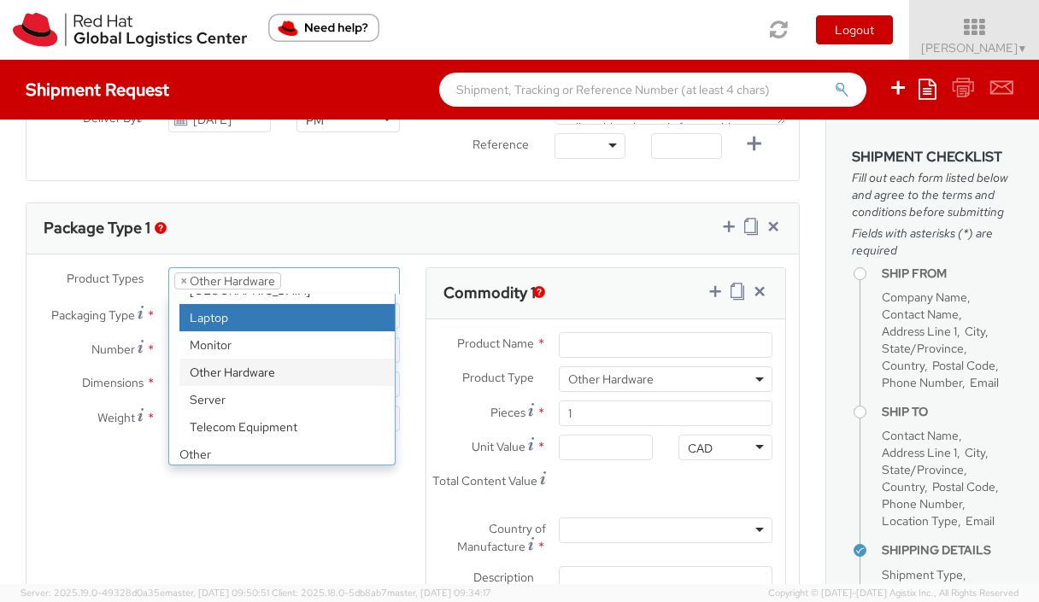
scroll to position [75, 0]
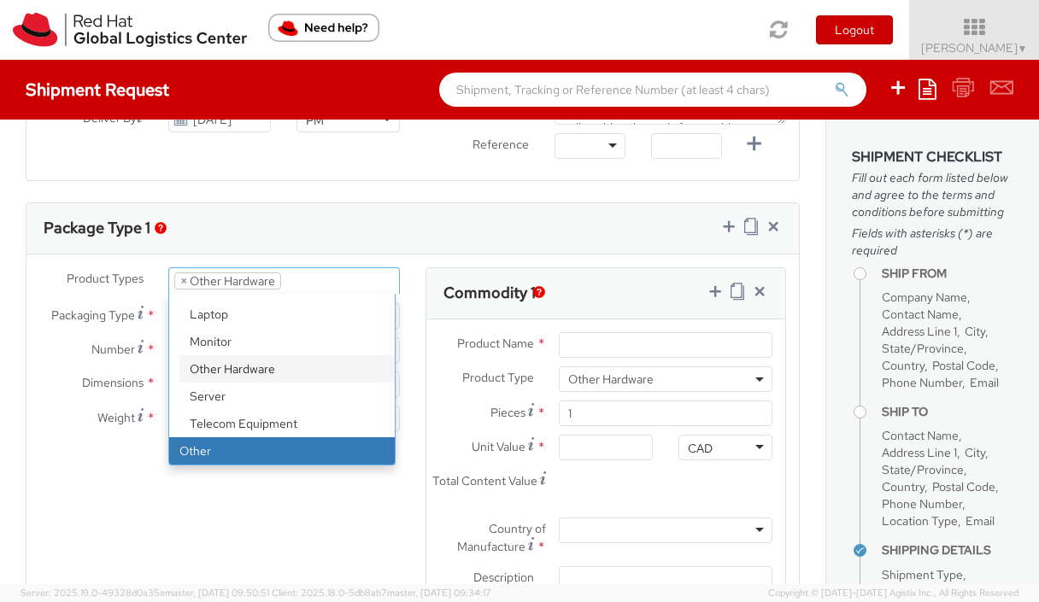
select select "OTHER"
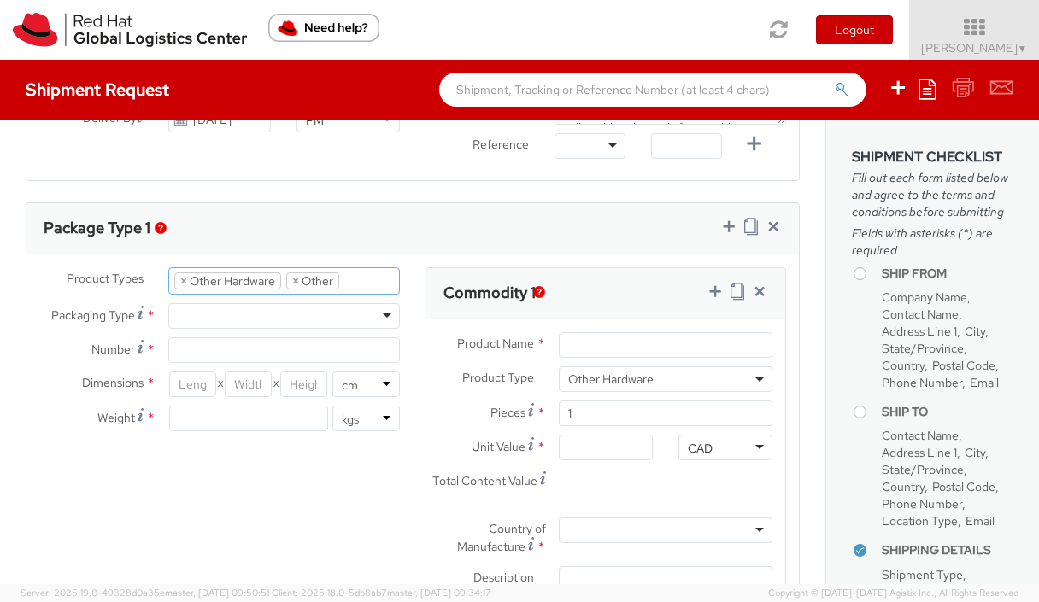
click at [185, 279] on li "× Other Hardware" at bounding box center [227, 281] width 107 height 17
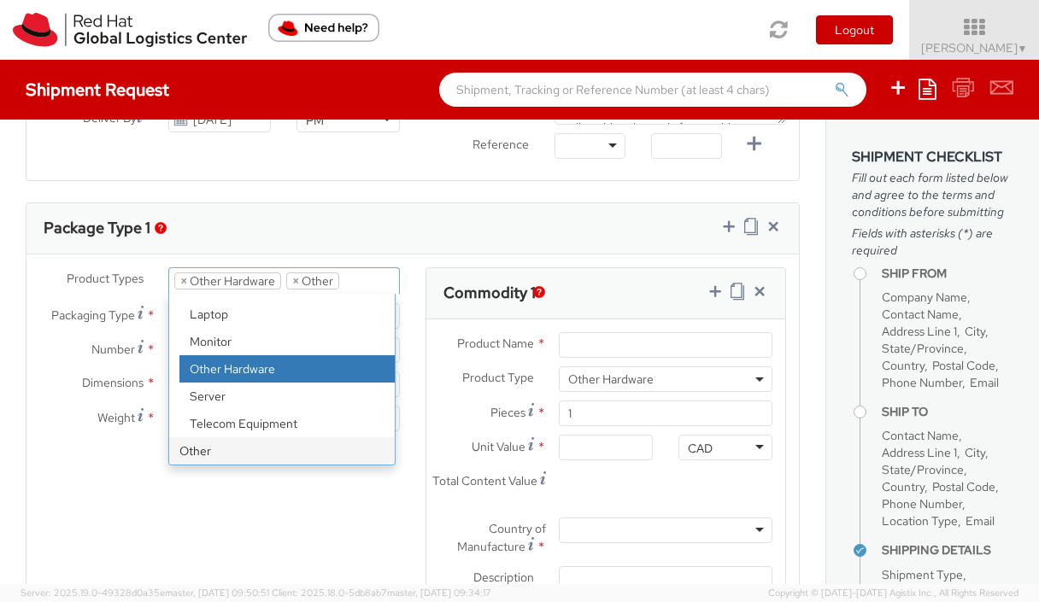
click at [176, 279] on li "× Other Hardware" at bounding box center [227, 281] width 107 height 17
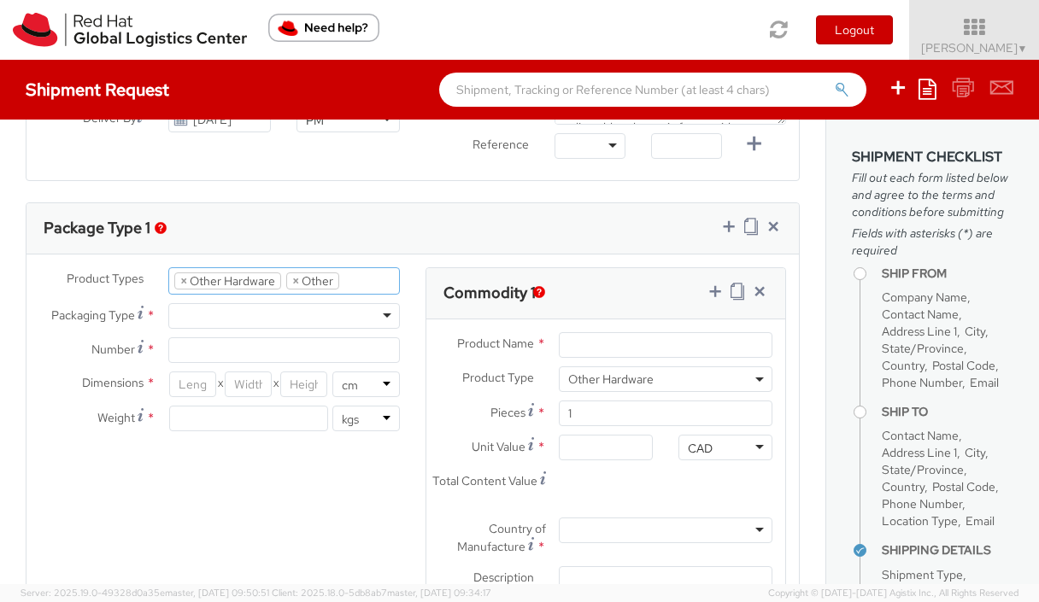
click at [177, 278] on li "× Other Hardware" at bounding box center [227, 281] width 107 height 17
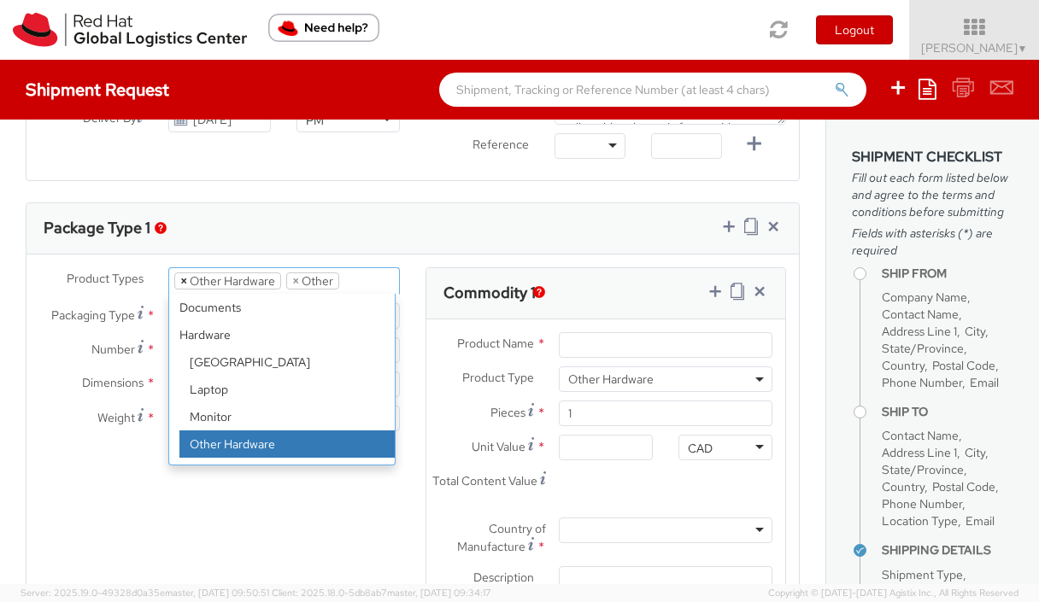
click at [183, 282] on span "×" at bounding box center [183, 280] width 7 height 15
select select "OTHER"
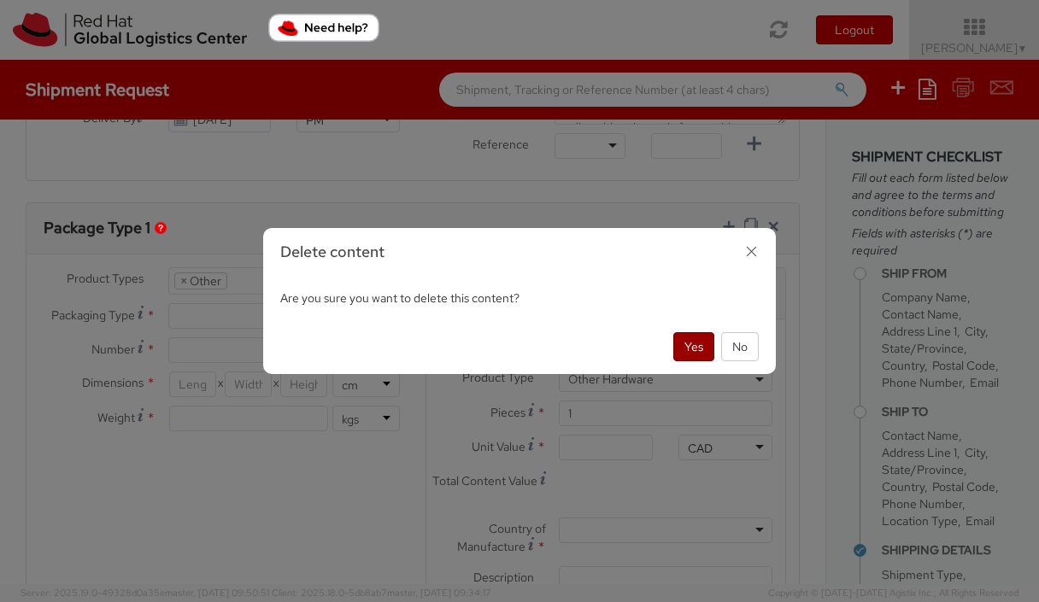
click at [678, 355] on button "Yes" at bounding box center [693, 346] width 41 height 29
select select "OTHER"
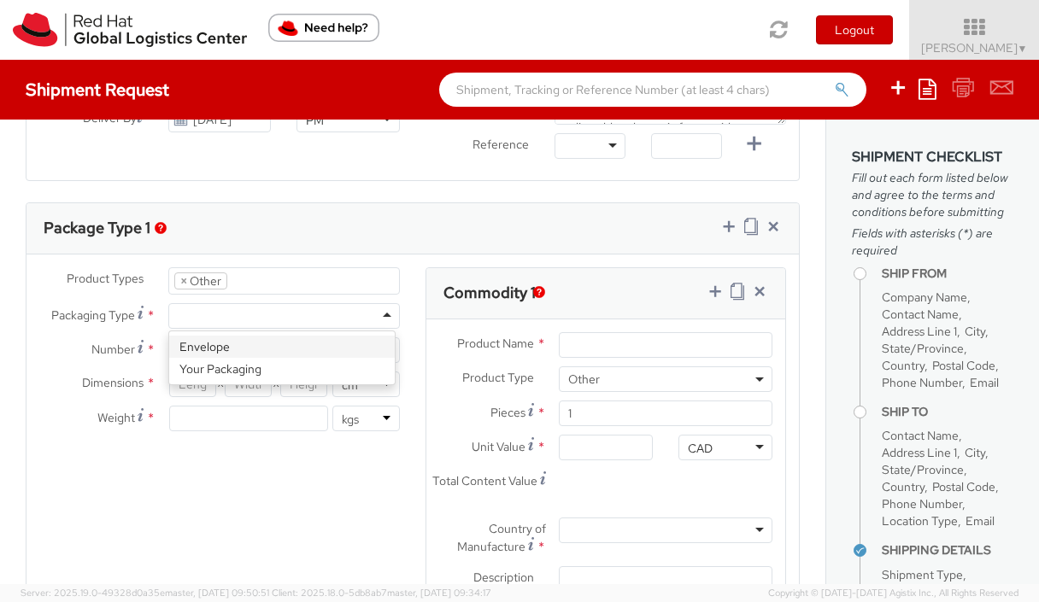
click at [345, 308] on div at bounding box center [284, 316] width 232 height 26
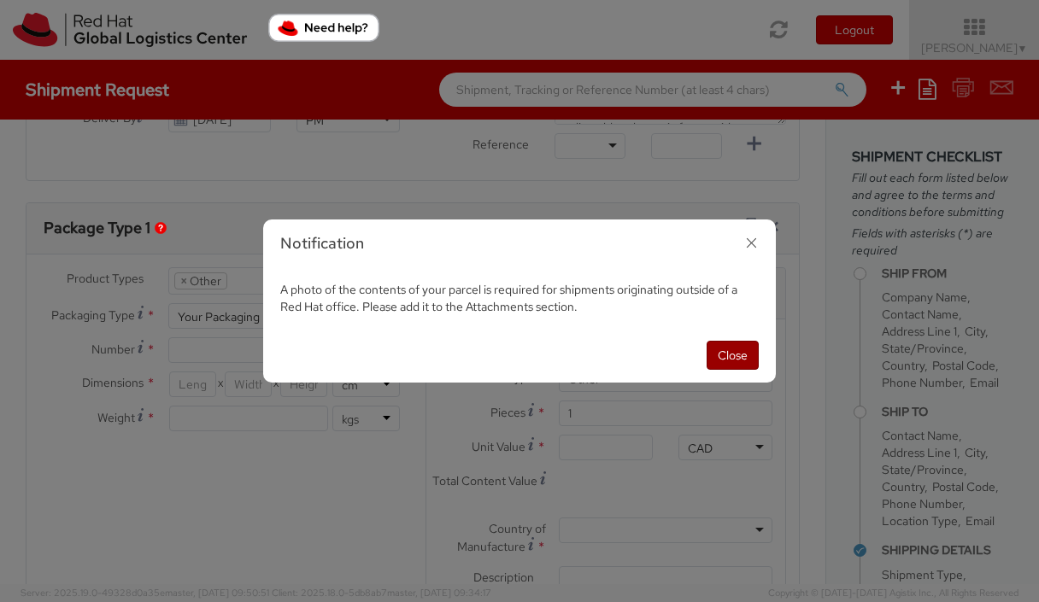
click at [739, 350] on button "Close" at bounding box center [733, 355] width 52 height 29
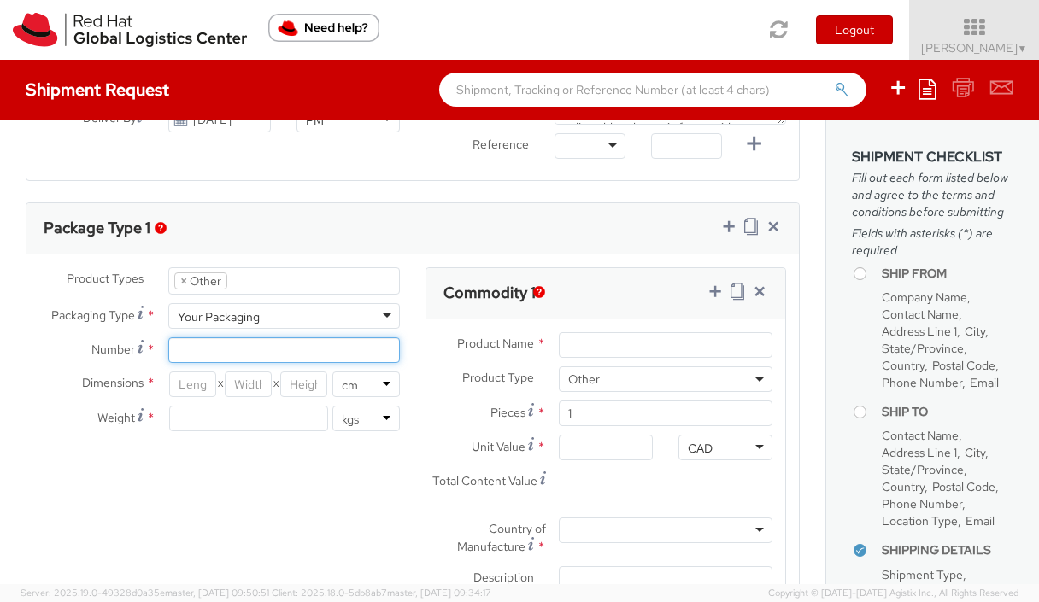
click at [223, 352] on input "Number *" at bounding box center [284, 351] width 232 height 26
type input "1"
click at [197, 376] on input "number" at bounding box center [193, 385] width 48 height 26
type input "4"
click at [250, 385] on input "number" at bounding box center [249, 385] width 48 height 26
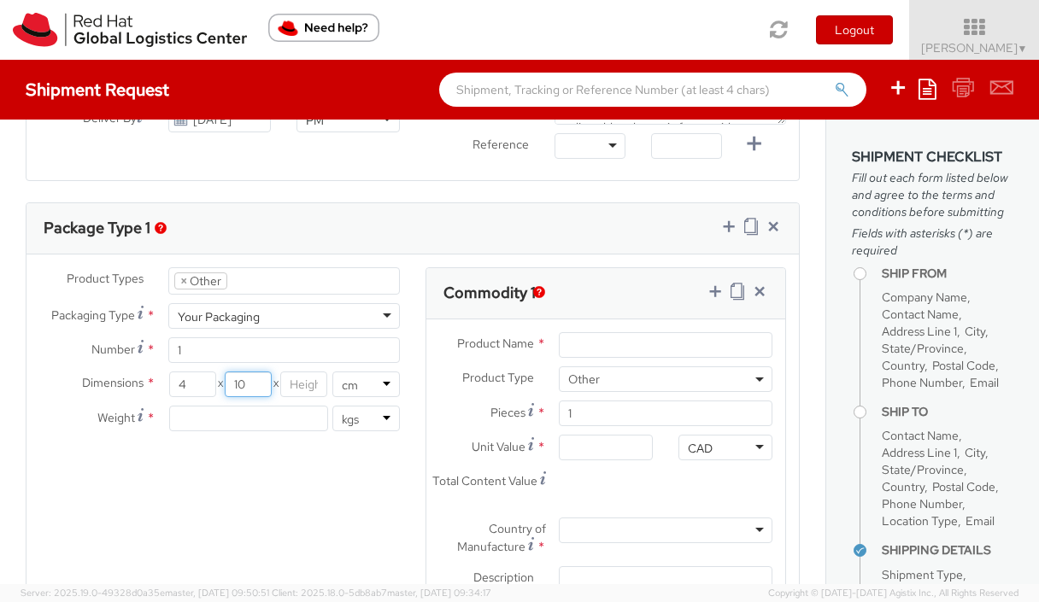
type input "10"
type input "49"
click at [247, 407] on input "number" at bounding box center [248, 419] width 159 height 26
type input "18"
click at [364, 428] on select "lbs kgs" at bounding box center [366, 419] width 68 height 26
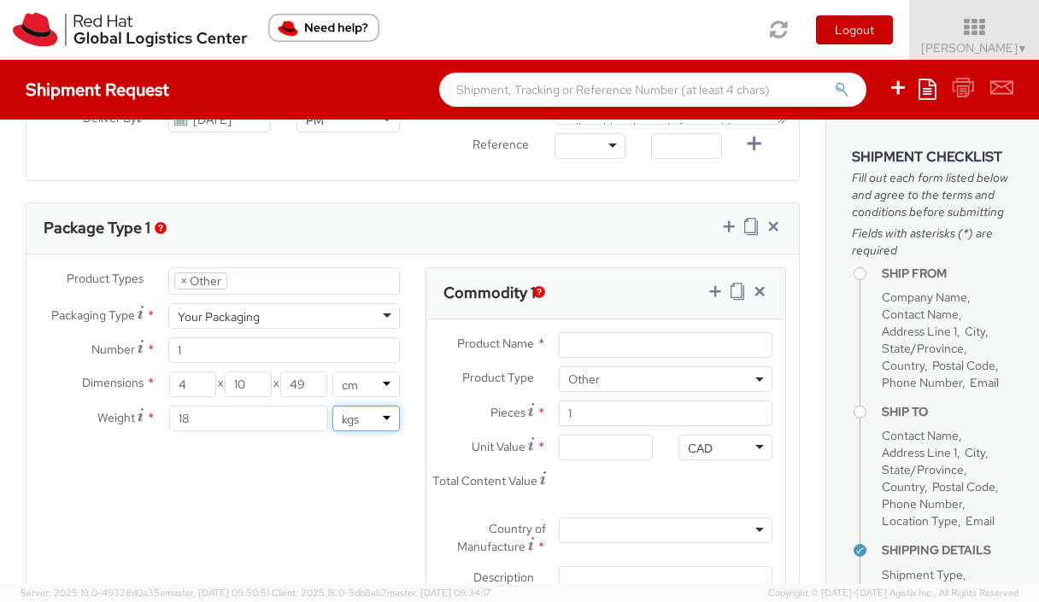
select select "LBS"
click at [332, 406] on select "lbs kgs" at bounding box center [366, 419] width 68 height 26
type input "39.68"
click at [596, 350] on input "Product Name *" at bounding box center [666, 345] width 214 height 26
type input "B"
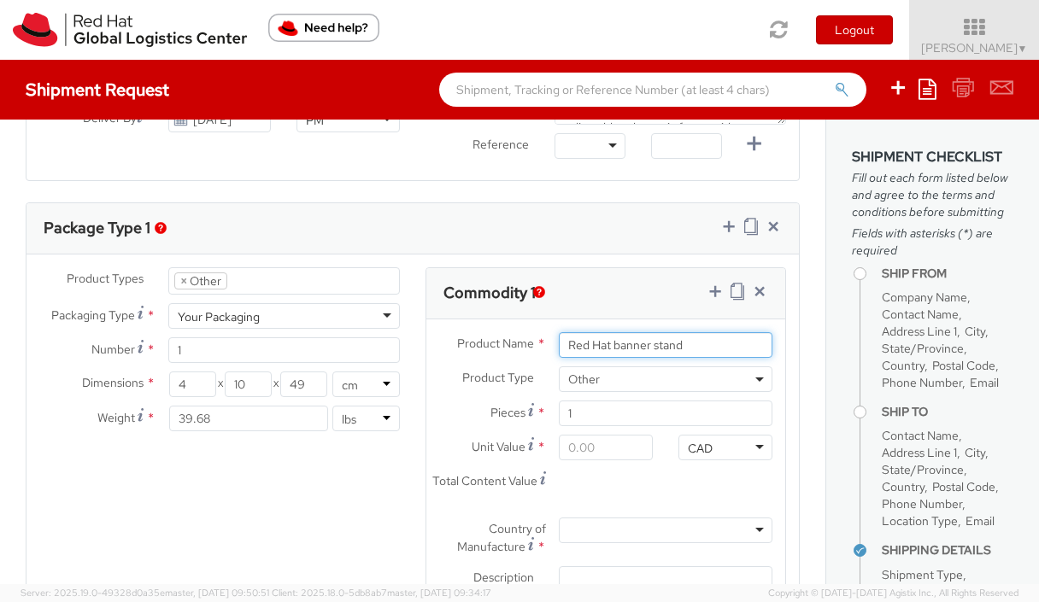
type input "Red Hat banner stand"
click at [626, 448] on input "Unit Value *" at bounding box center [606, 448] width 94 height 26
type input "1.00"
type input "10.00"
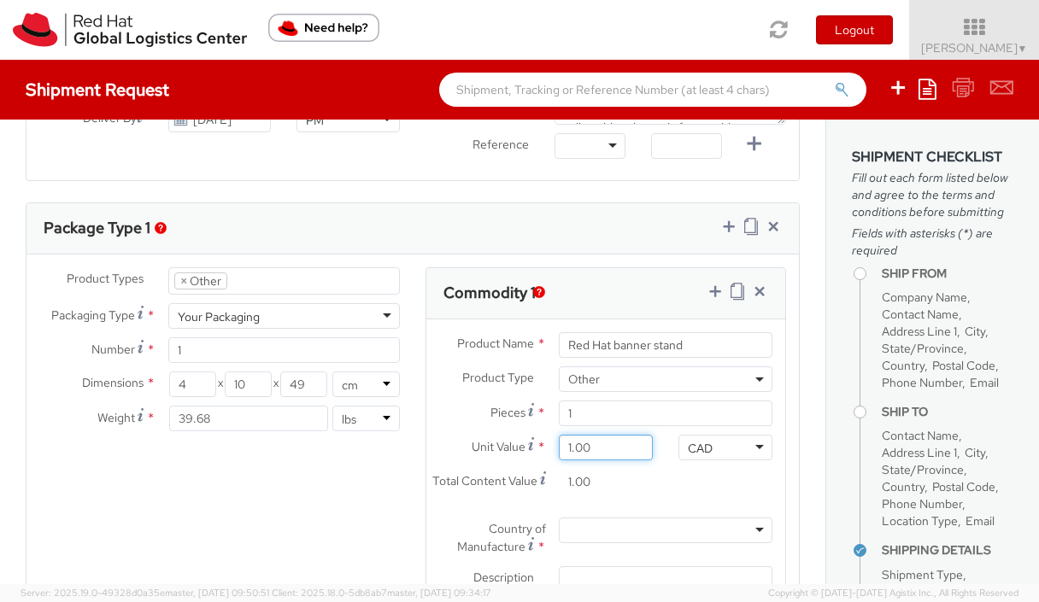
type input "10.00"
type input "100.00"
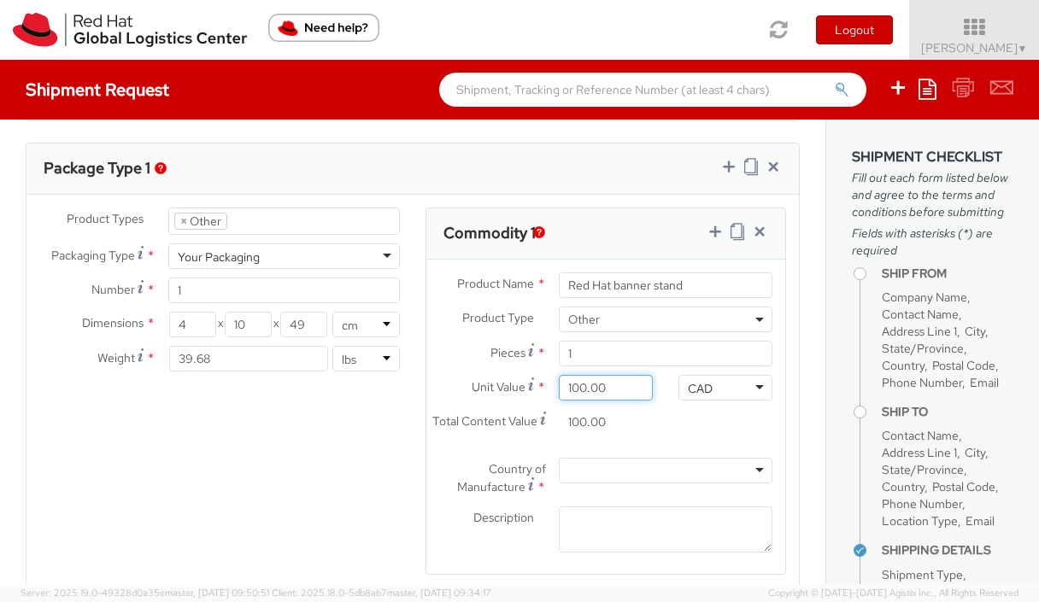
scroll to position [844, 0]
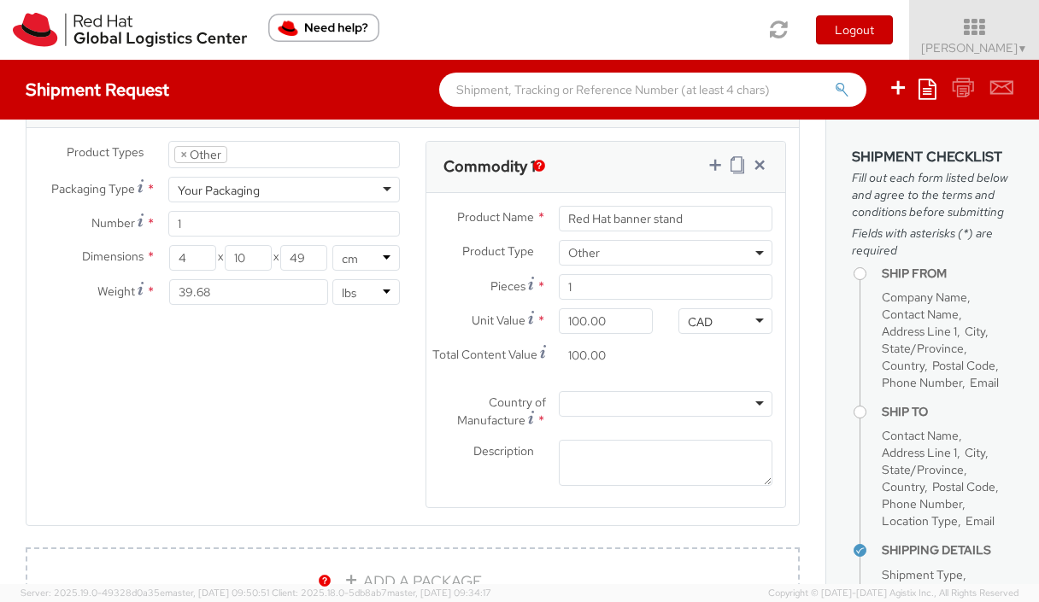
click at [644, 425] on div "Country of Manufacture * [GEOGRAPHIC_DATA] [GEOGRAPHIC_DATA] [GEOGRAPHIC_DATA] …" at bounding box center [605, 411] width 359 height 40
click at [642, 391] on div "Total Content Value * 100.00" at bounding box center [545, 367] width 239 height 49
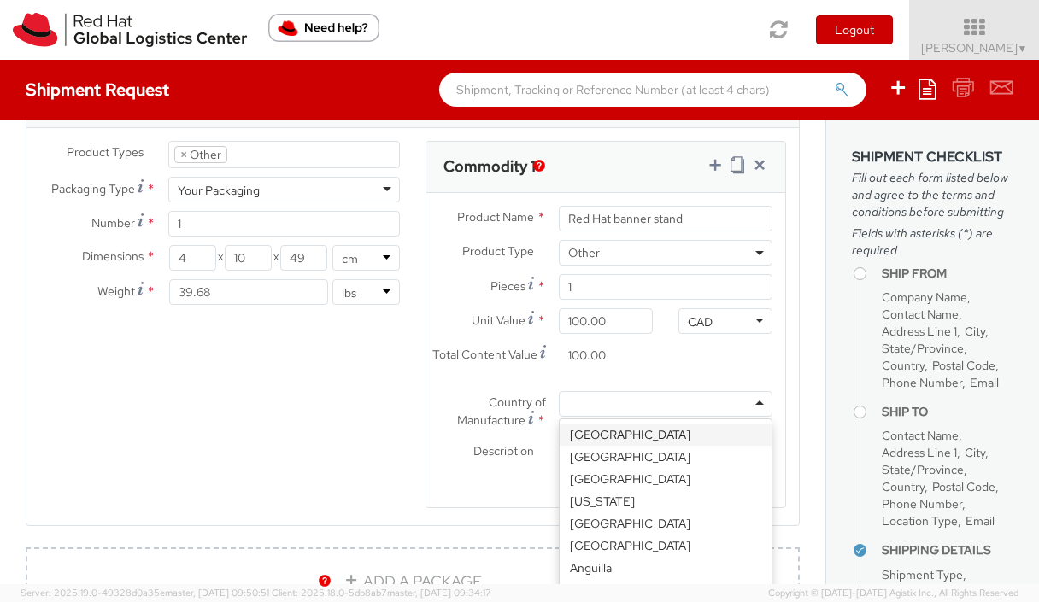
click at [639, 402] on div at bounding box center [666, 404] width 214 height 26
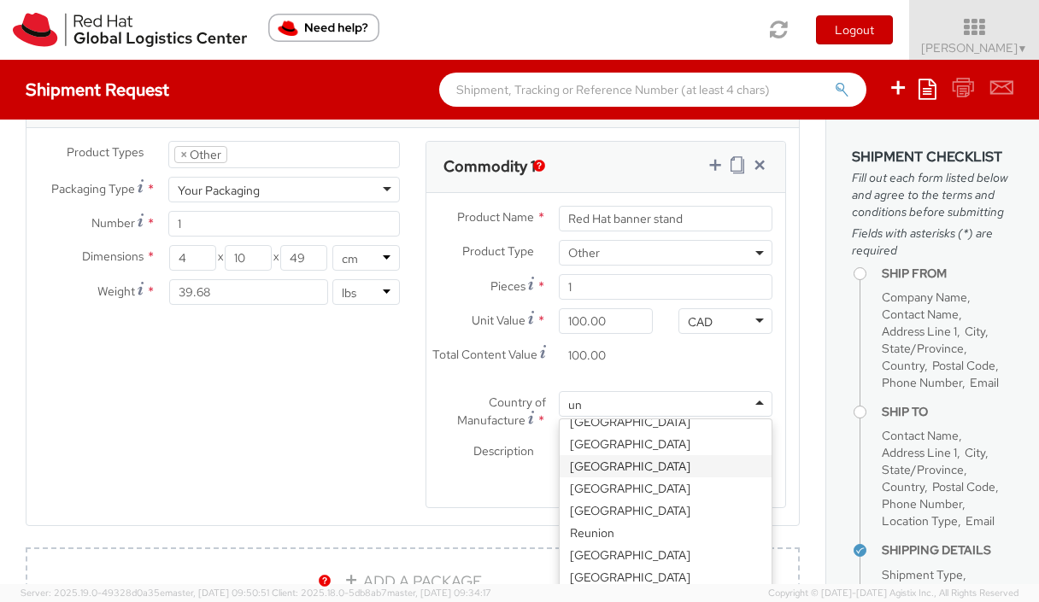
type input "u"
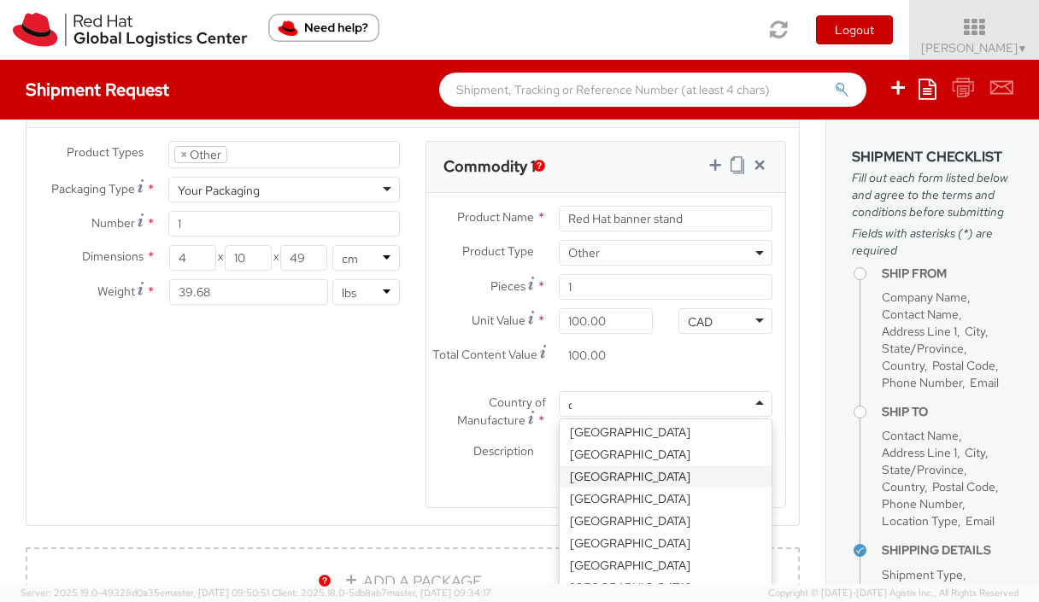
scroll to position [4, 0]
type input "can"
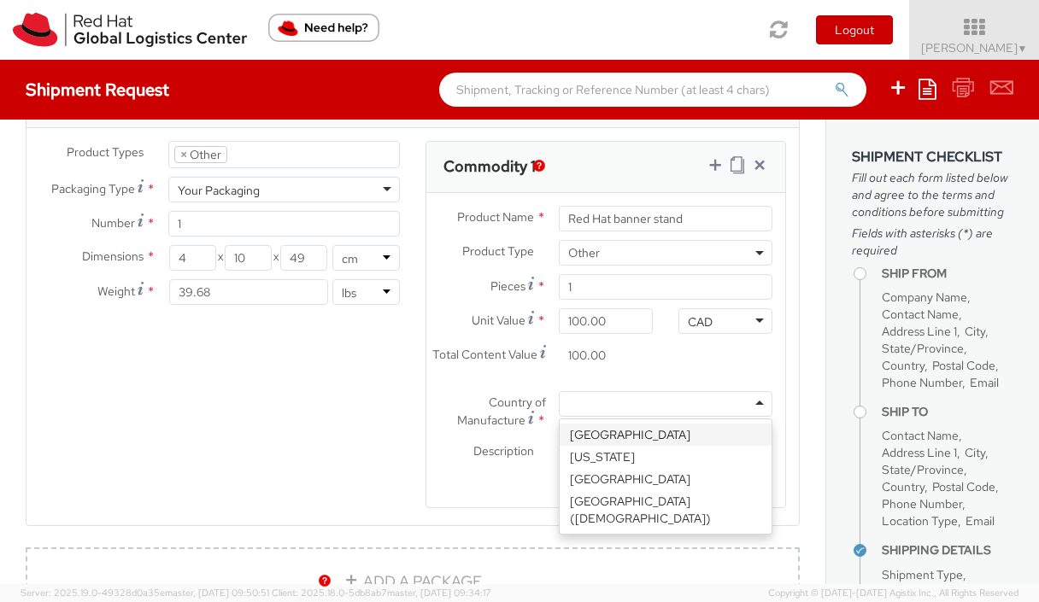
scroll to position [0, 0]
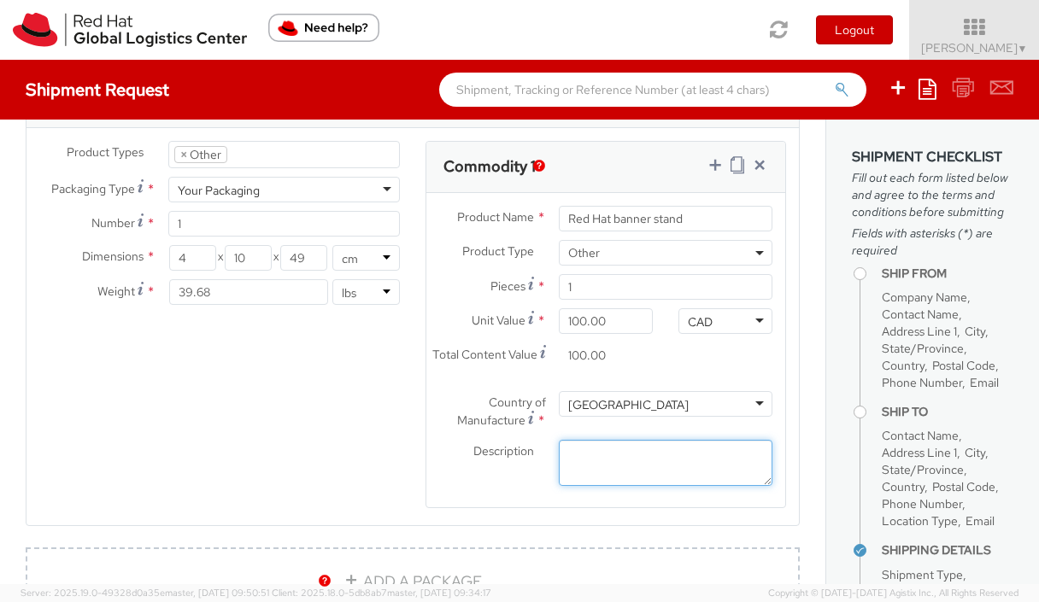
click at [609, 468] on textarea "Description *" at bounding box center [666, 463] width 214 height 47
paste textarea "Fabric material printing with 3" pockets on top and bottom and one set adjustab…"
type textarea "Fabric material printing with 3" pockets on top and bottom and one set adjustab…"
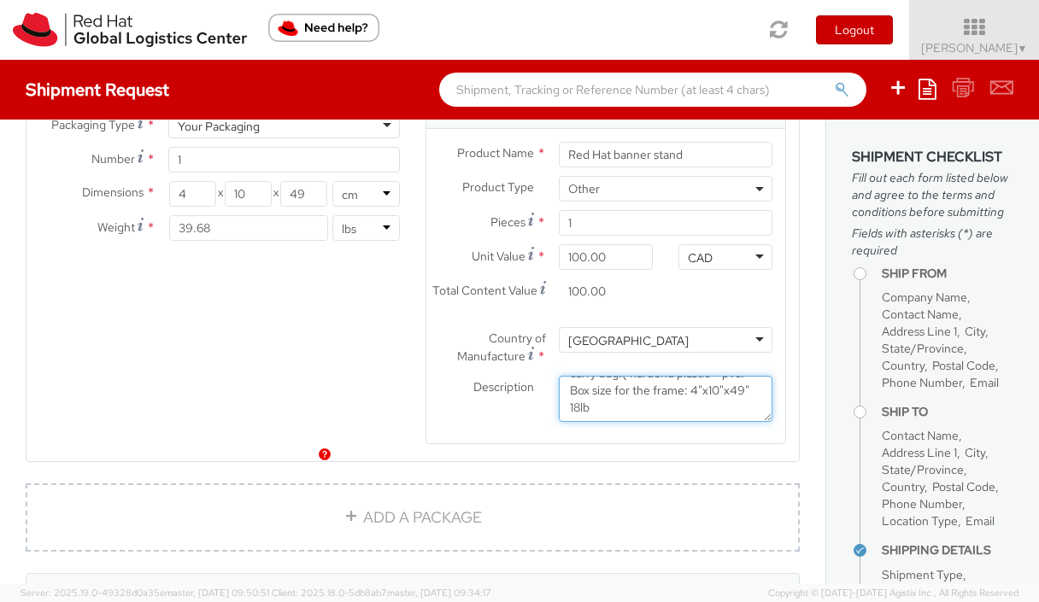
scroll to position [1002, 0]
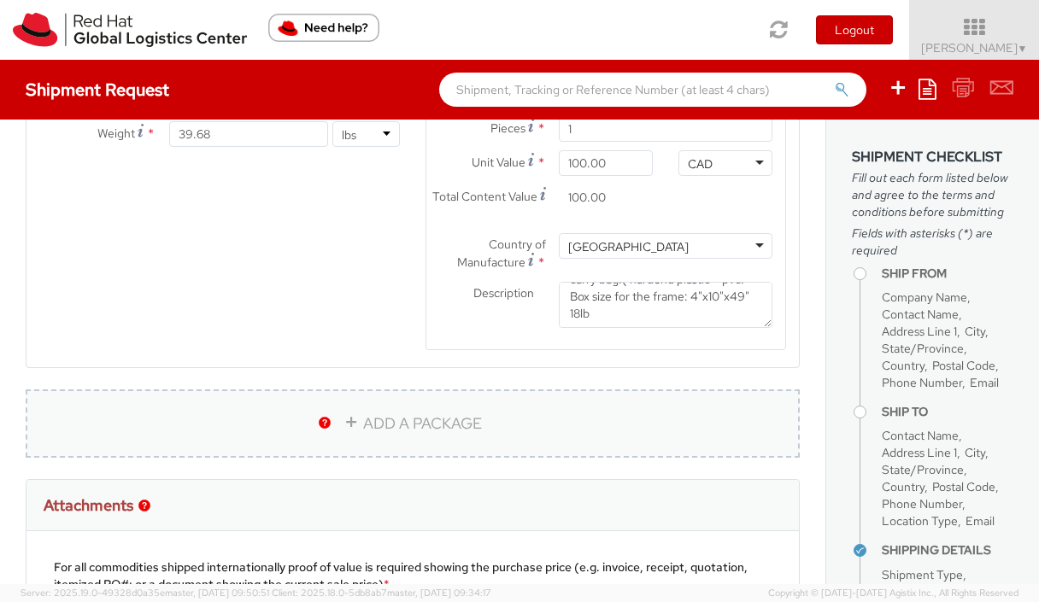
click at [388, 430] on link "ADD A PACKAGE" at bounding box center [413, 424] width 774 height 68
select select
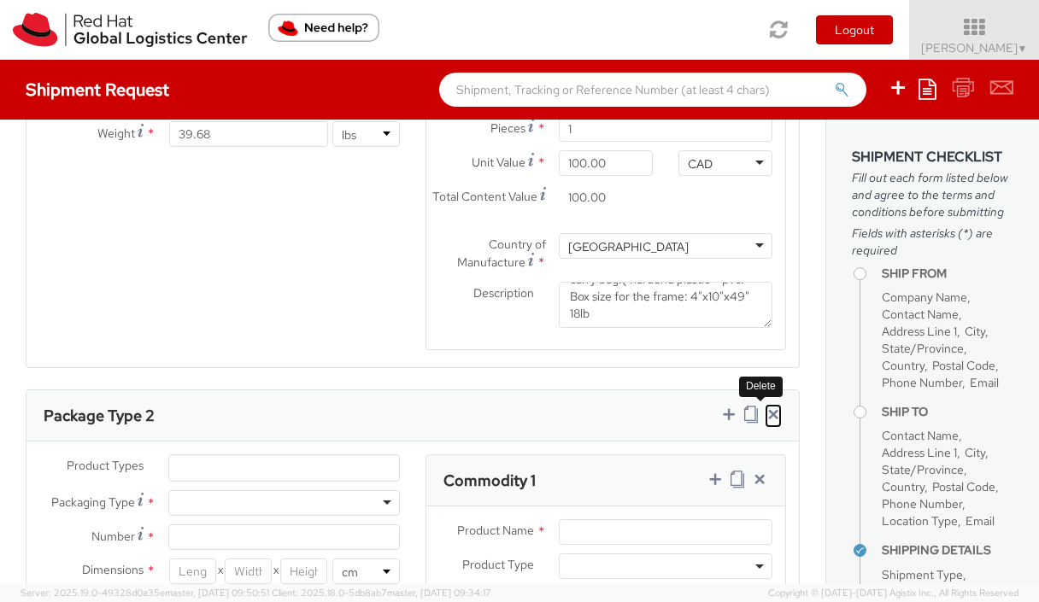
click at [765, 404] on link at bounding box center [773, 416] width 17 height 25
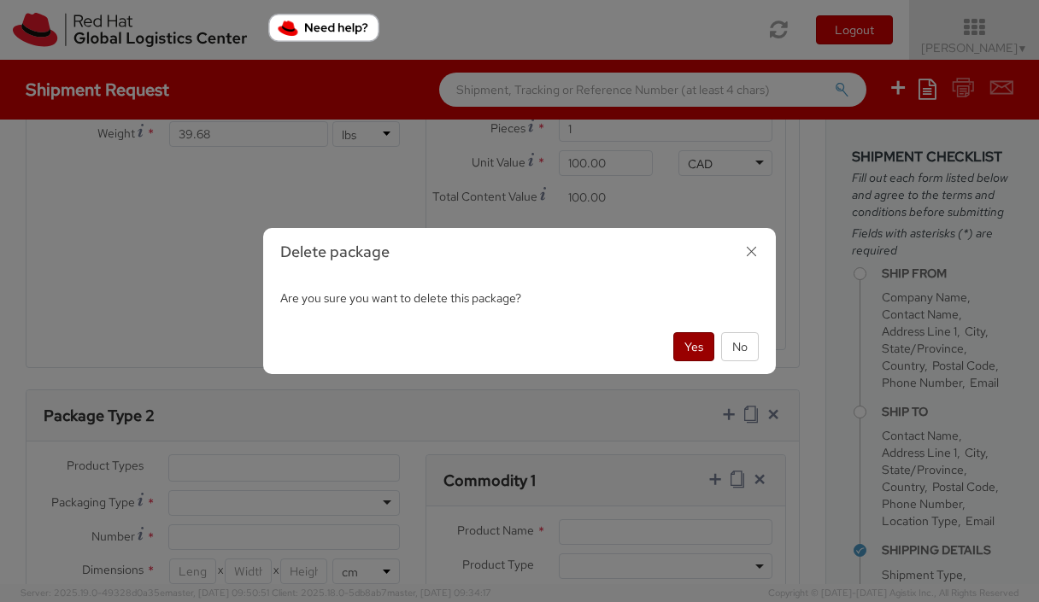
click at [699, 344] on button "Yes" at bounding box center [693, 346] width 41 height 29
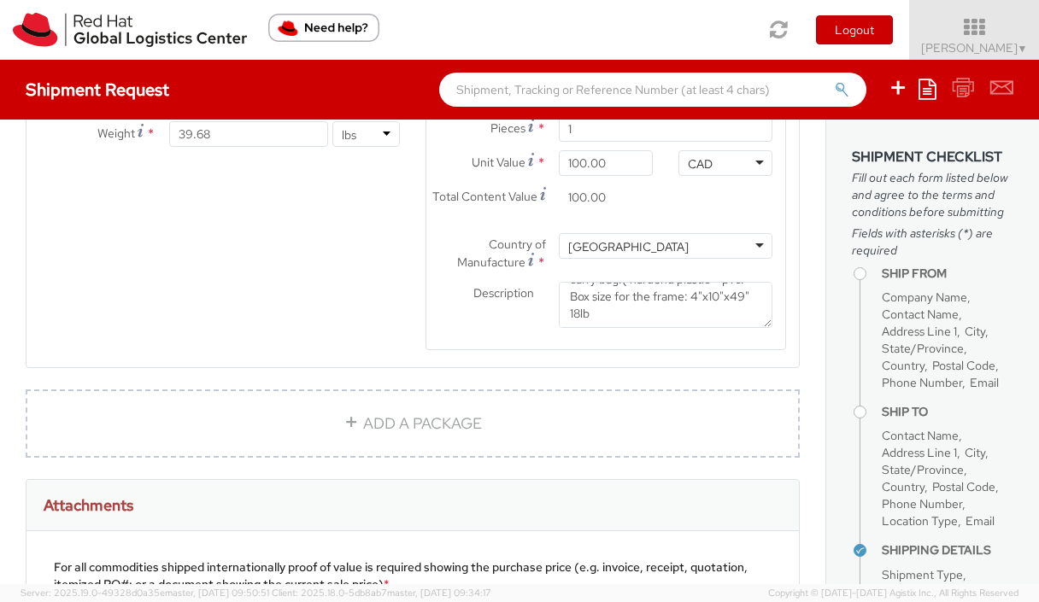
scroll to position [1296, 0]
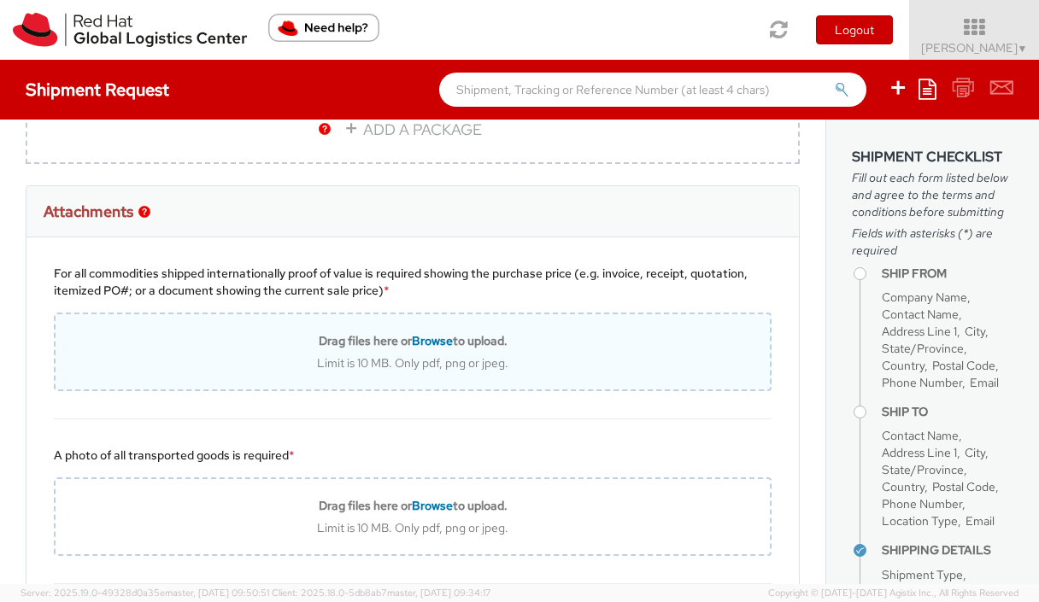
click at [423, 344] on span "Browse" at bounding box center [432, 340] width 41 height 15
type input "C:\fakepath\Screenshot [DATE] 12.42.41 PM.png"
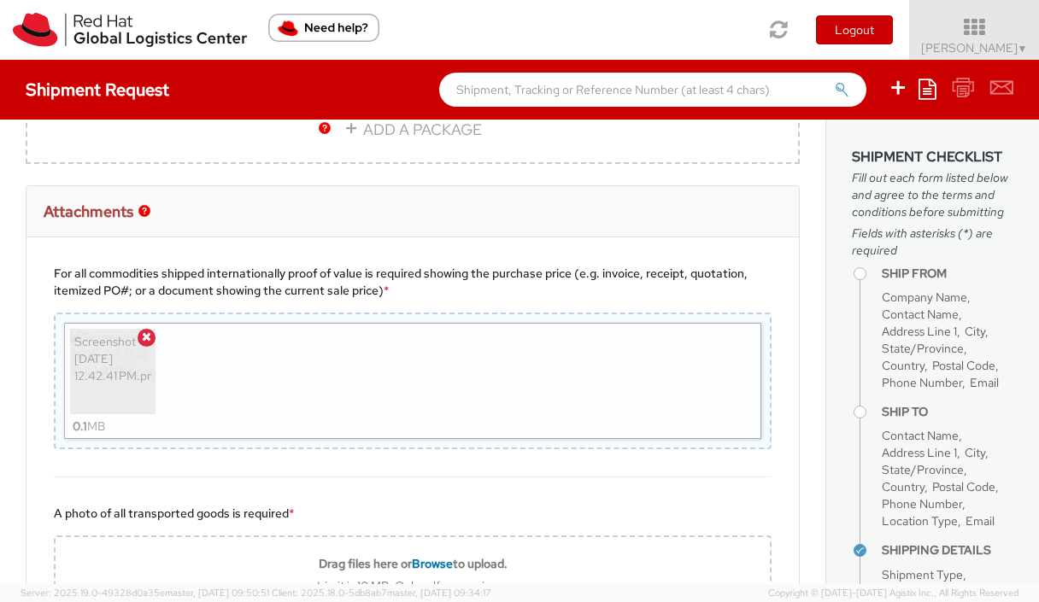
scroll to position [1609, 0]
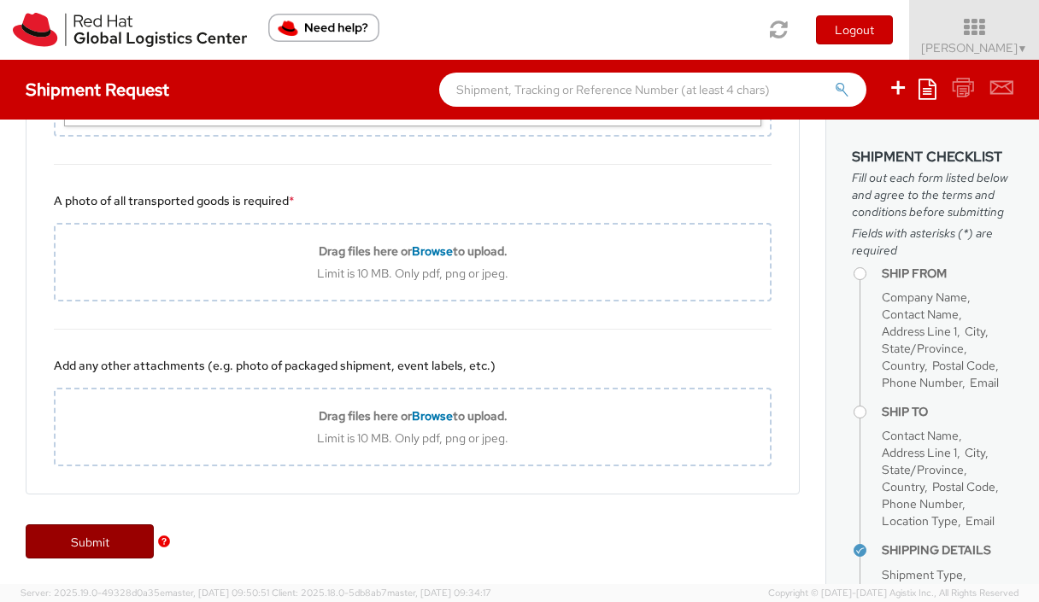
click at [102, 534] on link "Submit" at bounding box center [90, 542] width 128 height 34
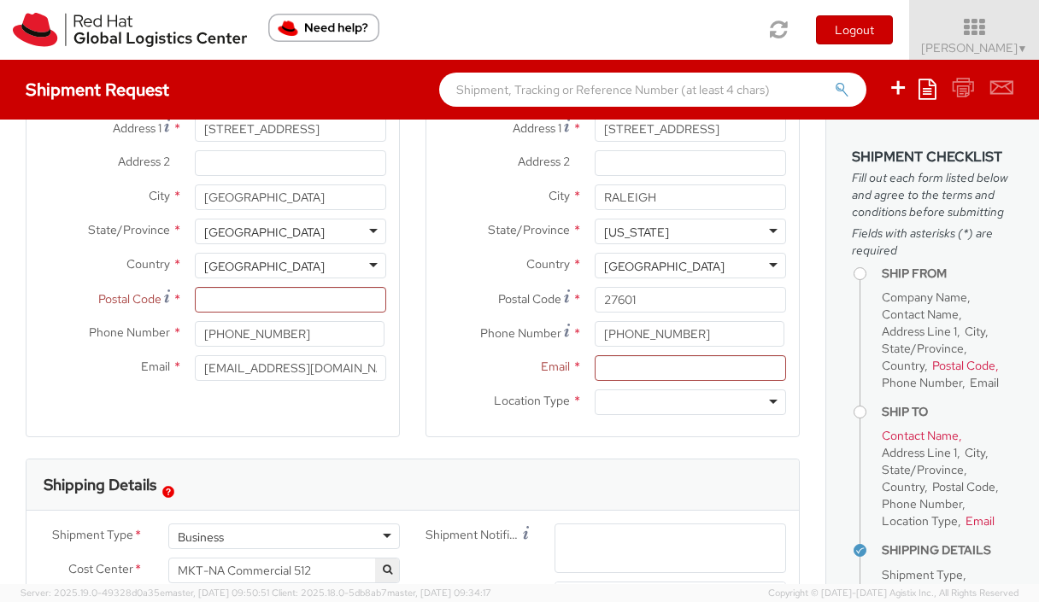
scroll to position [186, 0]
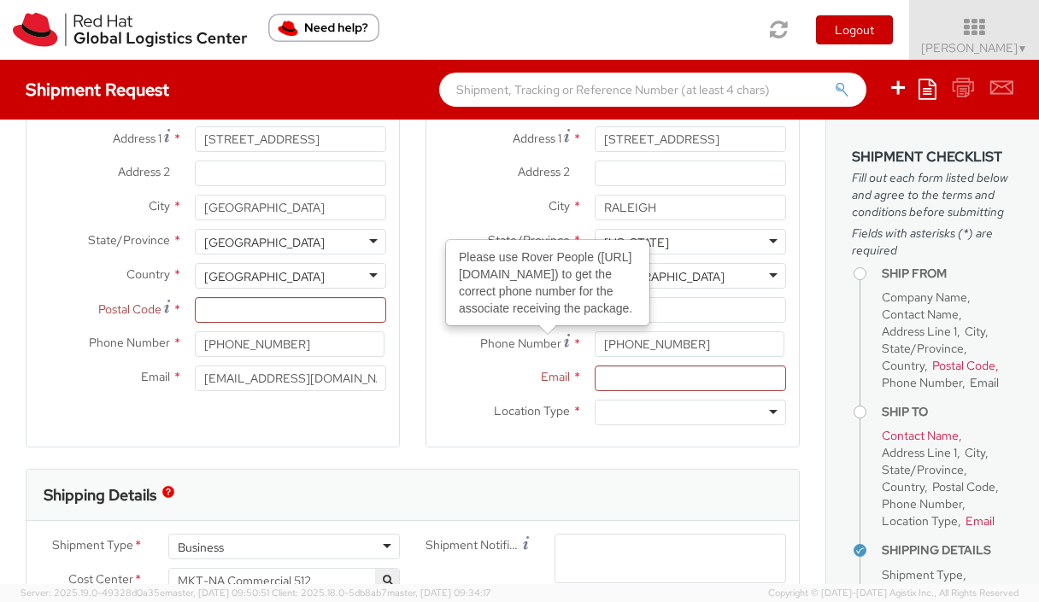
click at [375, 328] on div "Postal Code *" at bounding box center [212, 314] width 373 height 34
click at [331, 309] on input "Postal Code *" at bounding box center [290, 310] width 191 height 26
paste input "L5R 0B8"
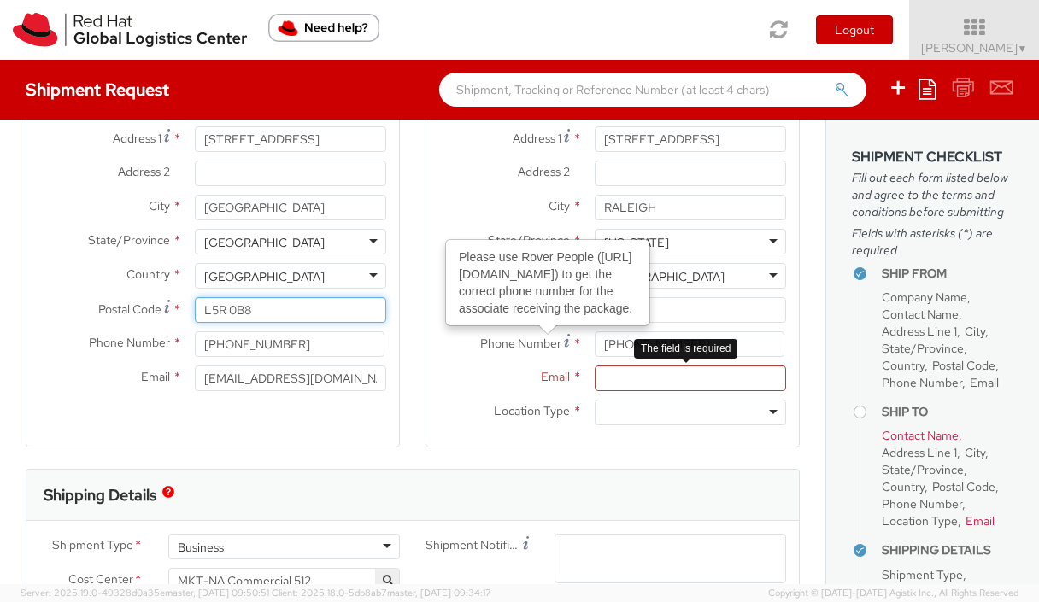
type input "L5R 0B8"
click at [644, 376] on input "Email *" at bounding box center [690, 379] width 191 height 26
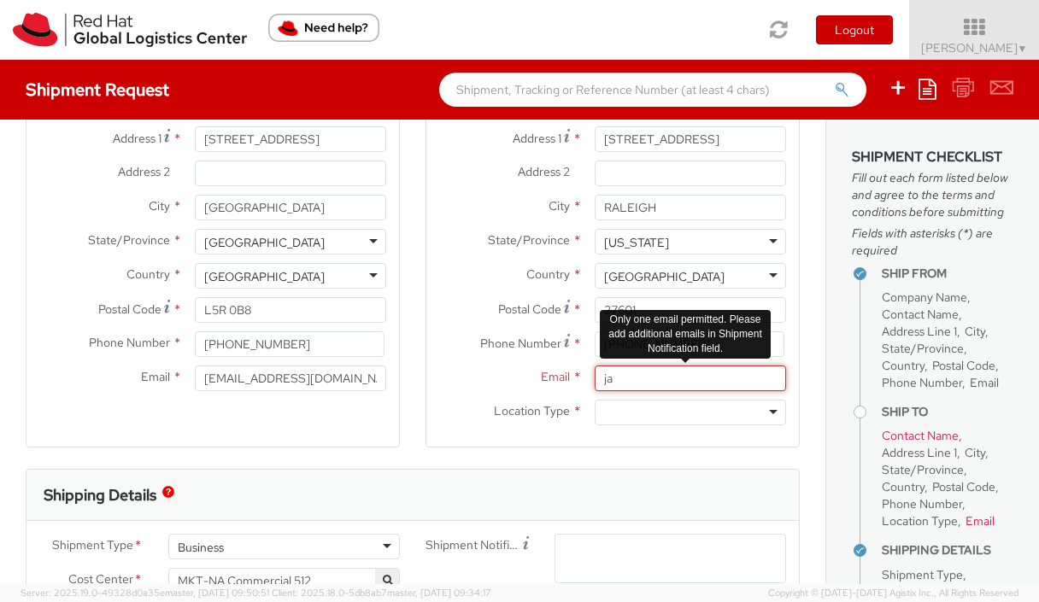
type input "j"
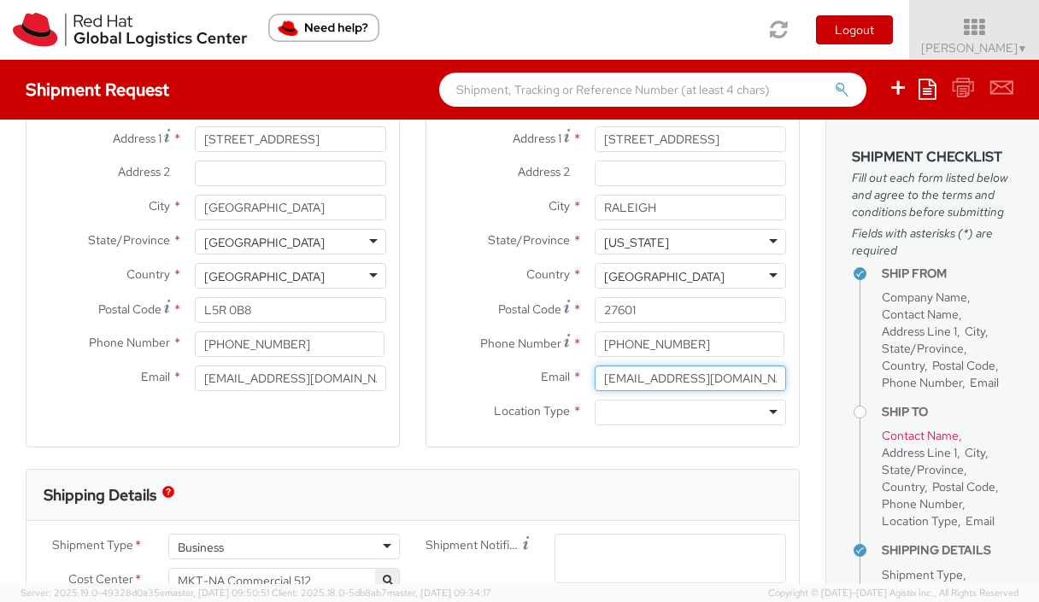
type input "[EMAIL_ADDRESS][DOMAIN_NAME]"
click at [620, 417] on div at bounding box center [690, 413] width 191 height 26
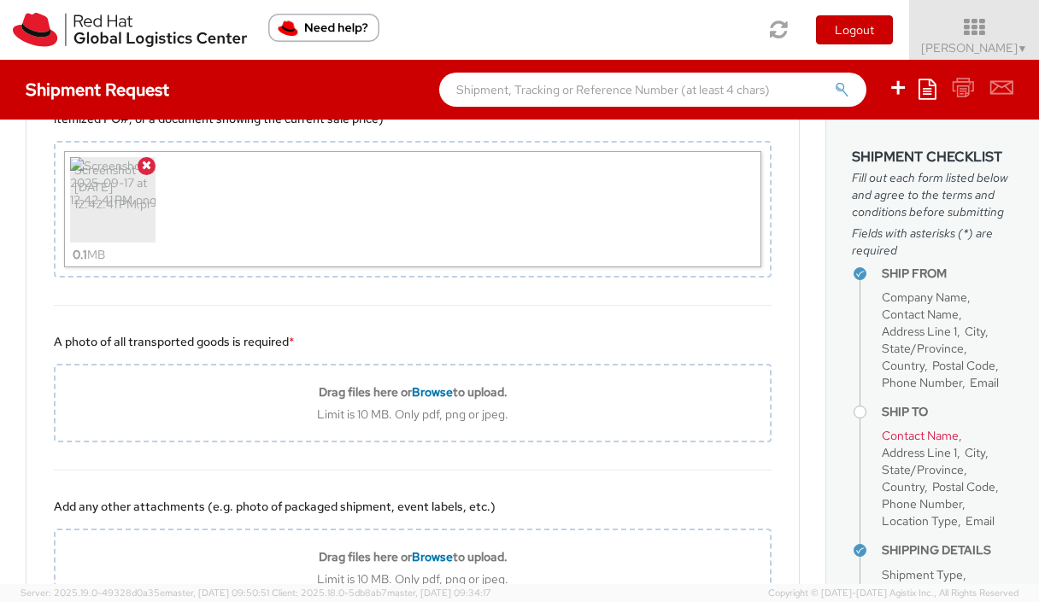
scroll to position [1609, 0]
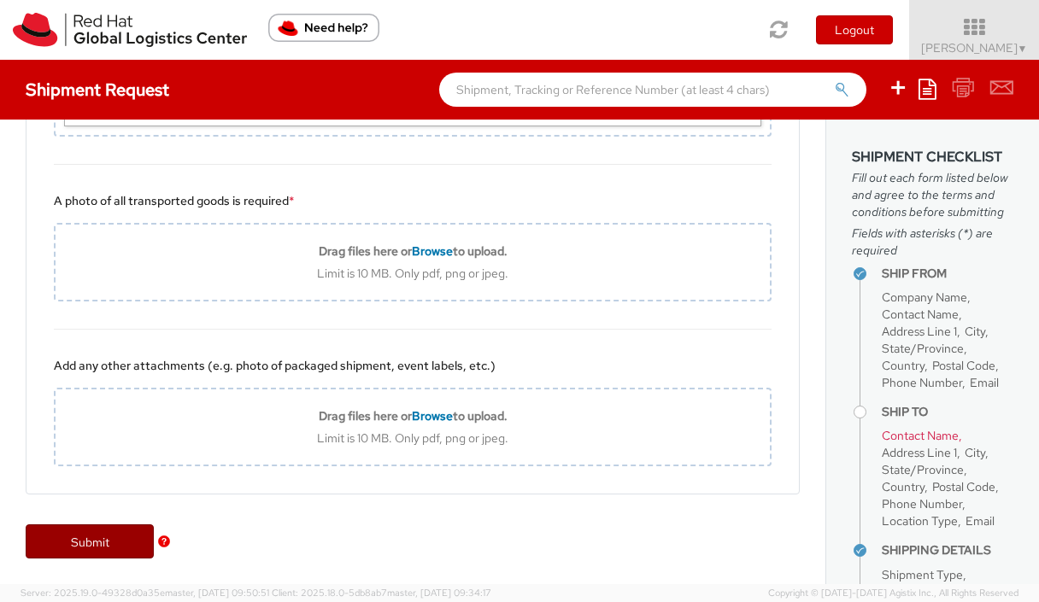
click at [78, 544] on link "Submit" at bounding box center [90, 542] width 128 height 34
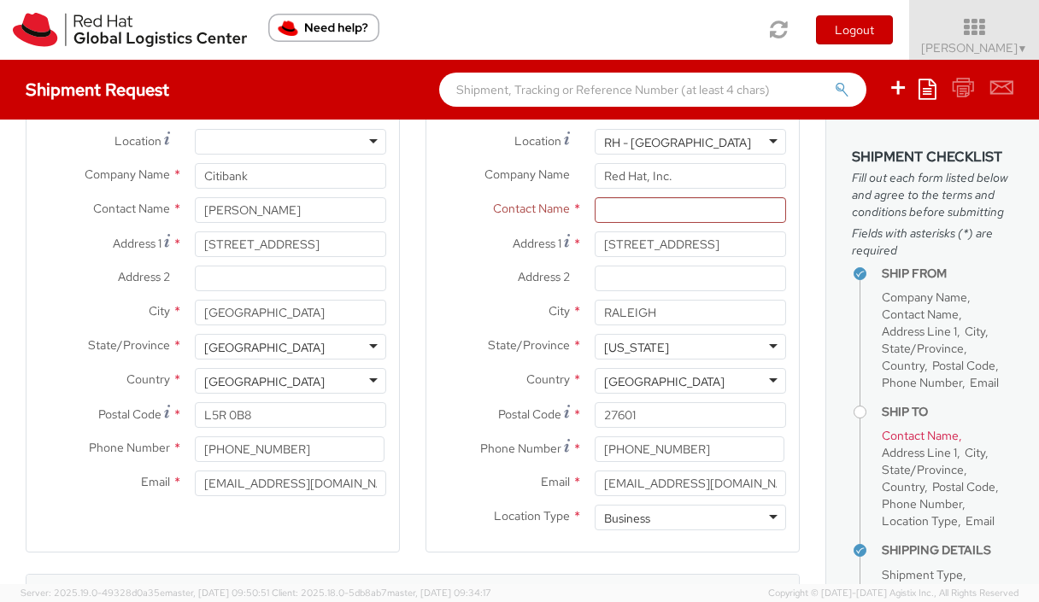
scroll to position [0, 0]
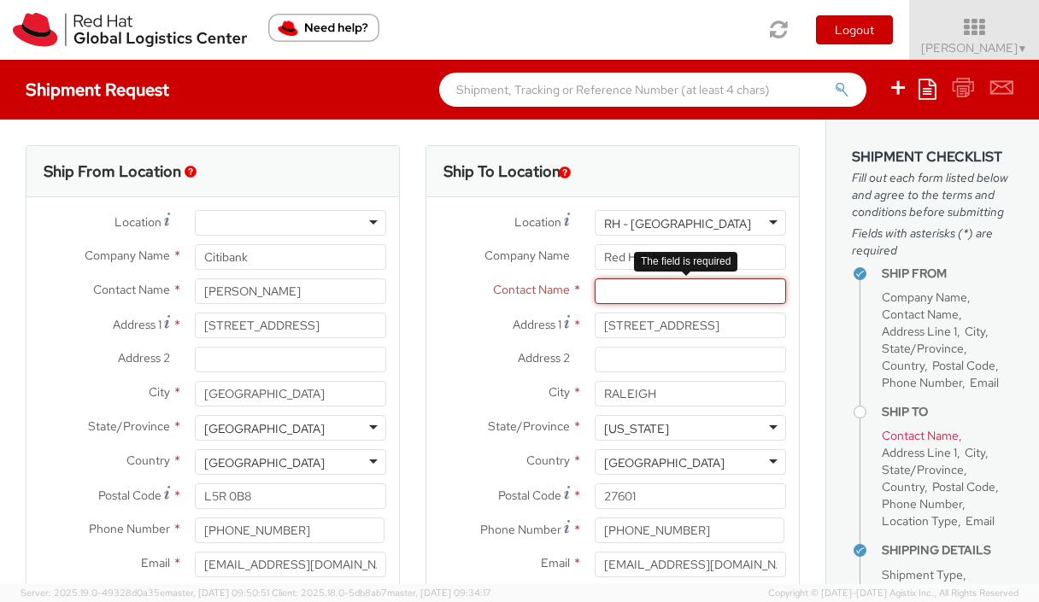
click at [644, 298] on input "text" at bounding box center [690, 292] width 191 height 26
type input "a"
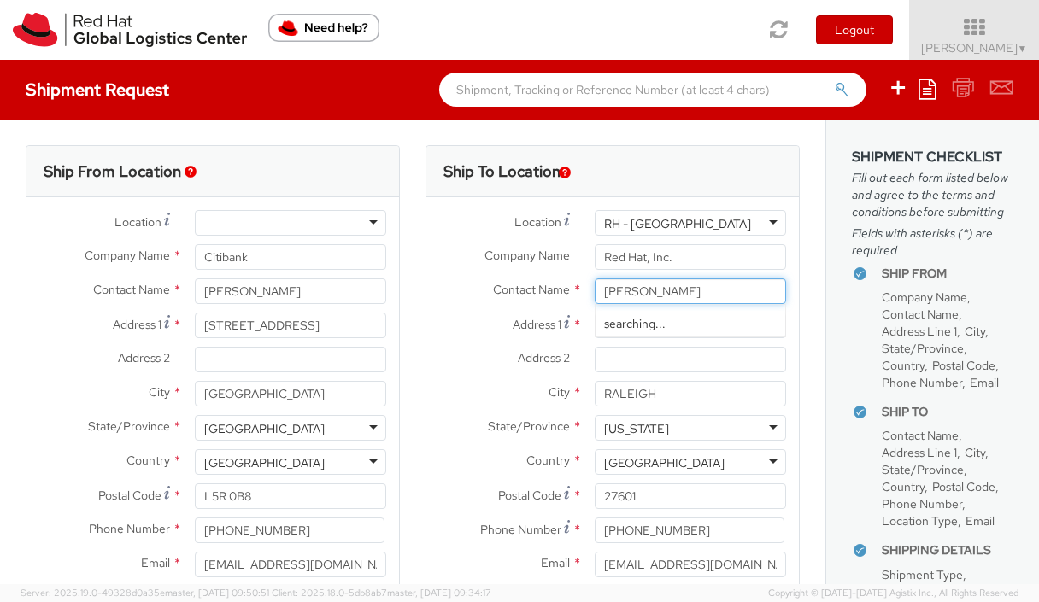
type input "[PERSON_NAME]"
click at [497, 342] on div "Address [STREET_ADDRESS]" at bounding box center [612, 330] width 373 height 34
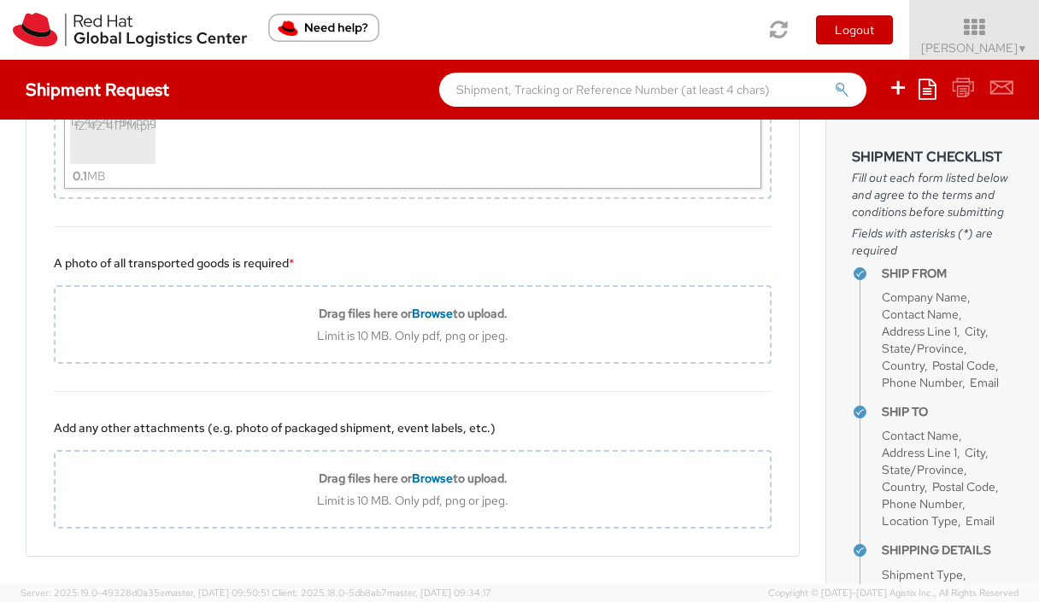
scroll to position [1609, 0]
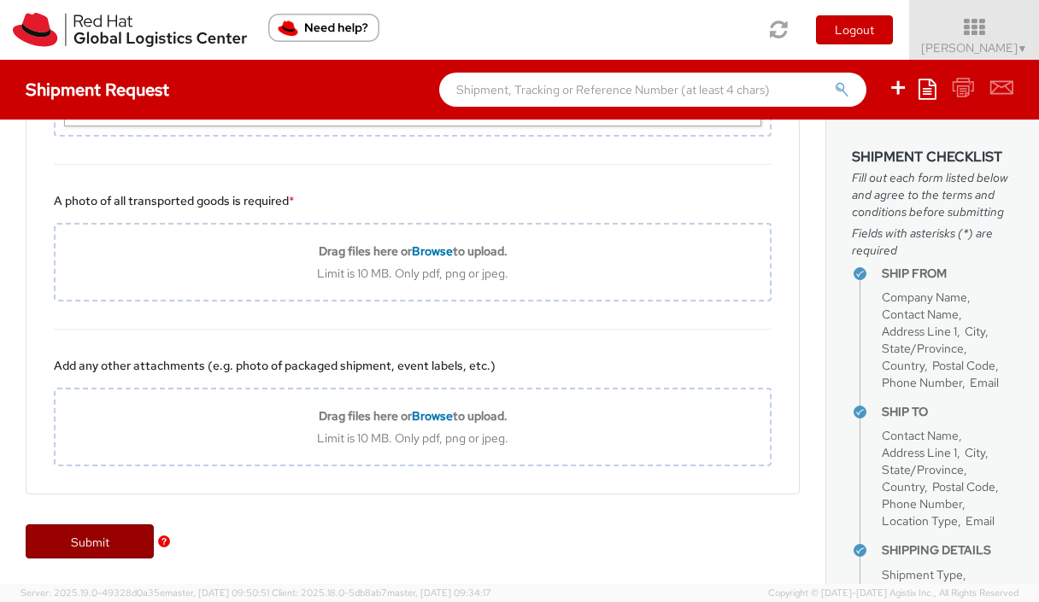
click at [97, 546] on link "Submit" at bounding box center [90, 542] width 128 height 34
click at [103, 538] on link "Submit" at bounding box center [90, 542] width 128 height 34
click at [86, 539] on link "Submit" at bounding box center [90, 542] width 128 height 34
click at [164, 542] on img "button" at bounding box center [164, 542] width 12 height 12
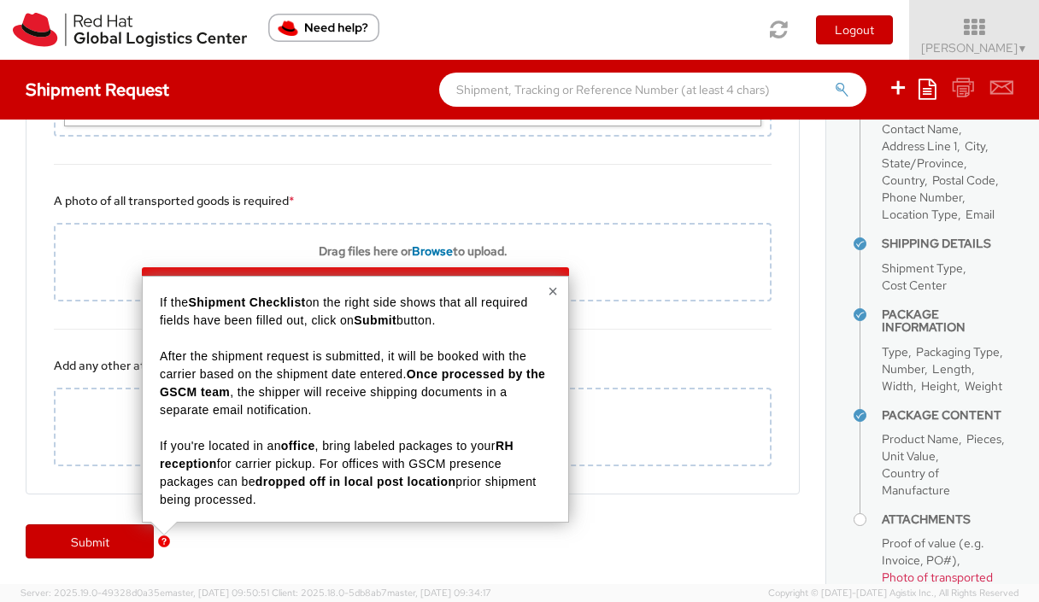
scroll to position [534, 0]
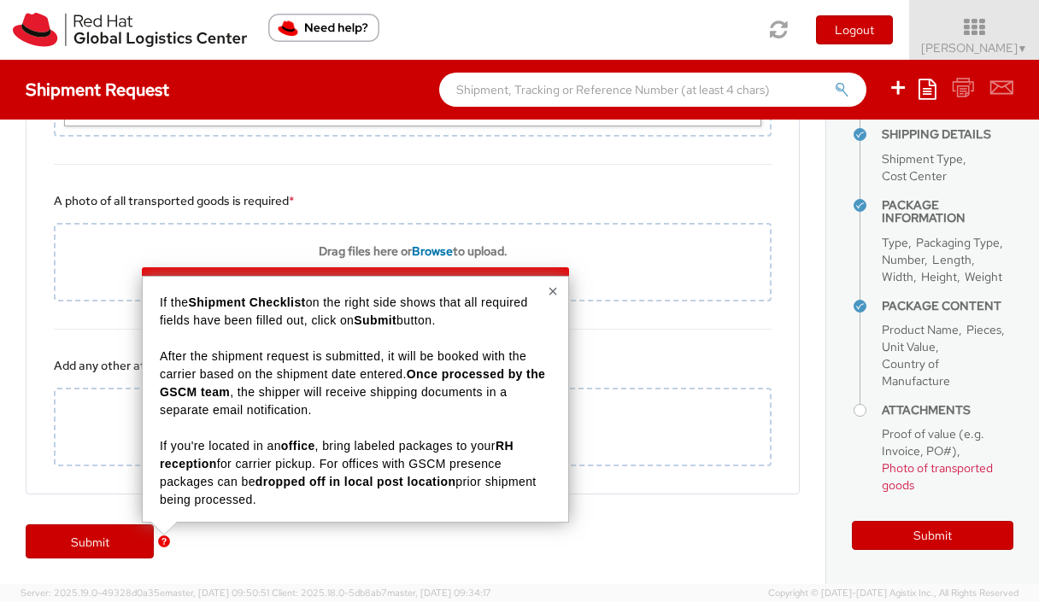
click at [864, 418] on ul "Ship From Company Name Contact Name Address Line 1 City State/Province Country …" at bounding box center [933, 172] width 162 height 658
click at [725, 543] on div "Submit" at bounding box center [413, 550] width 826 height 68
click at [554, 300] on button "×" at bounding box center [553, 291] width 10 height 17
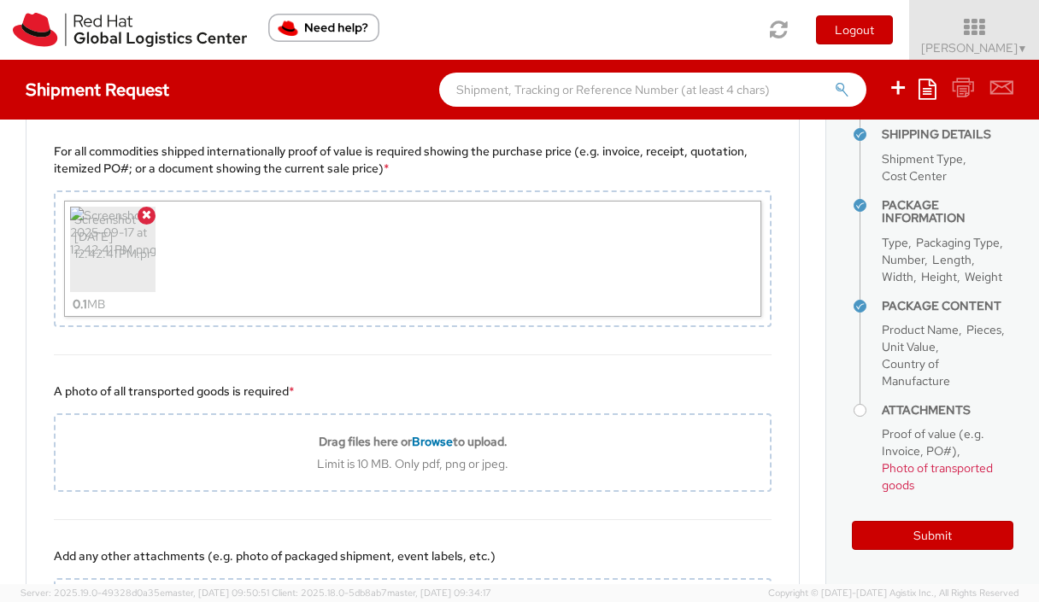
scroll to position [1488, 0]
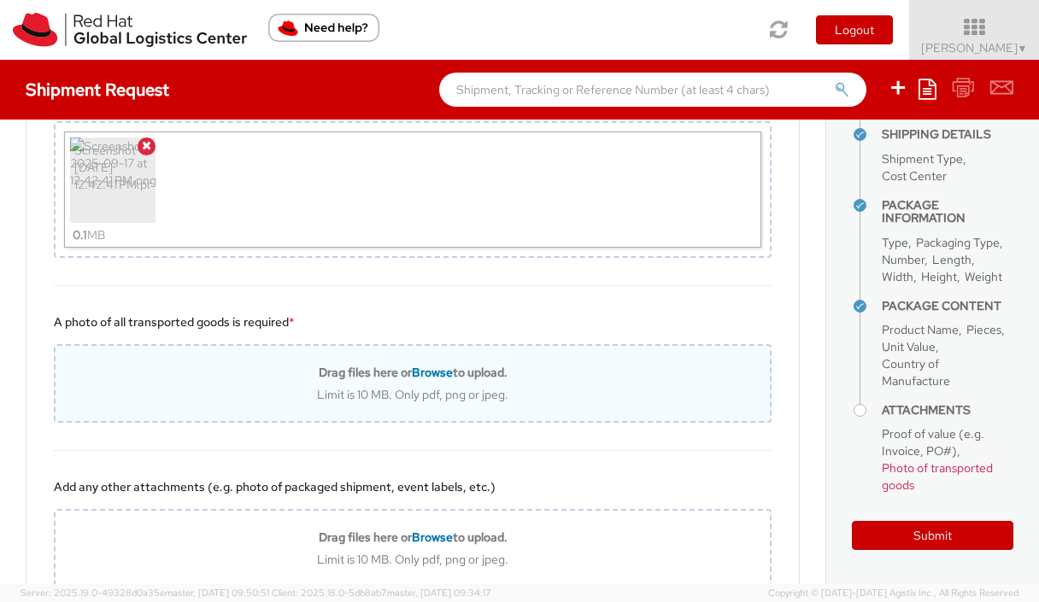
click at [444, 370] on span "Browse" at bounding box center [432, 372] width 41 height 15
type input "C:\fakepath\Screenshot [DATE] 12.42.41 PM.png"
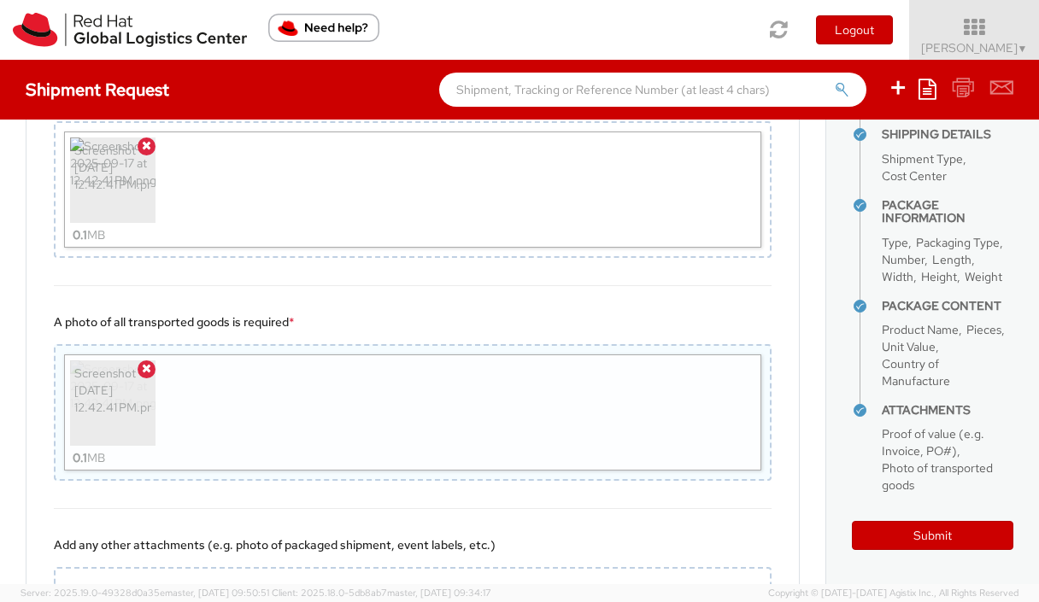
scroll to position [1667, 0]
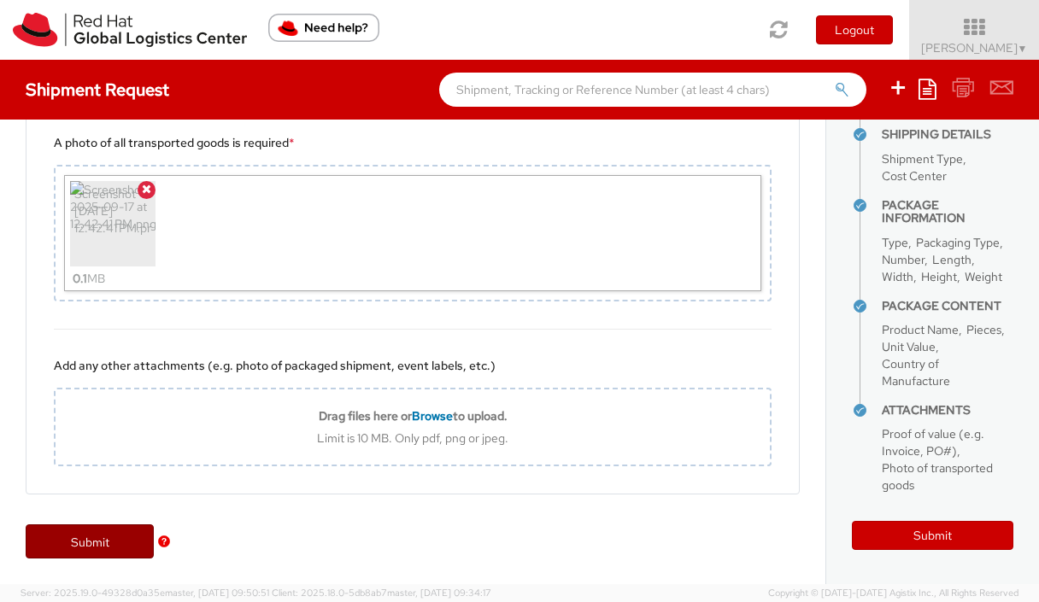
click at [107, 528] on link "Submit" at bounding box center [90, 542] width 128 height 34
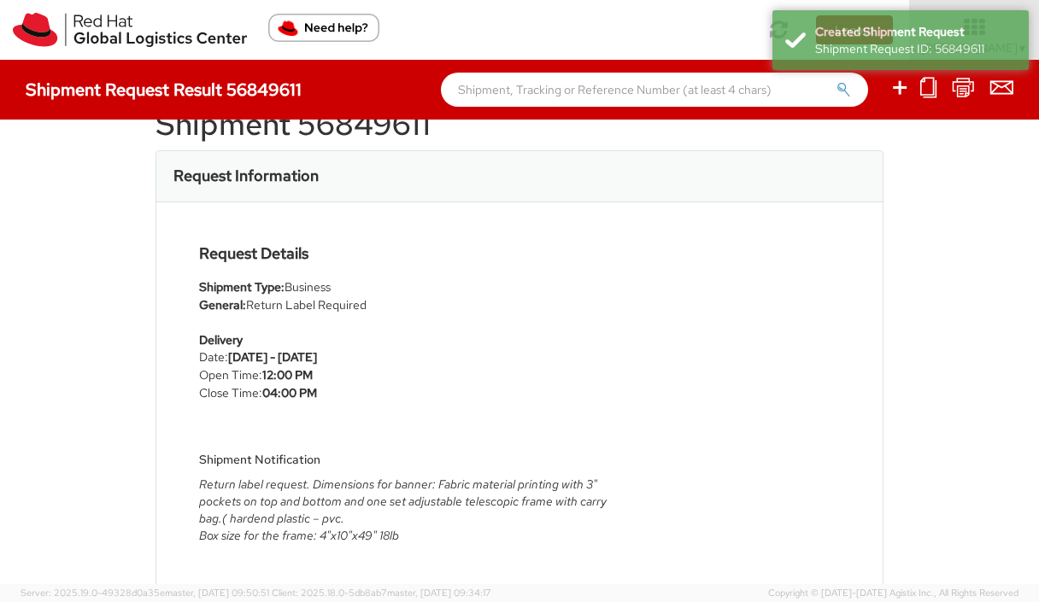
scroll to position [56, 0]
